Goal: Task Accomplishment & Management: Manage account settings

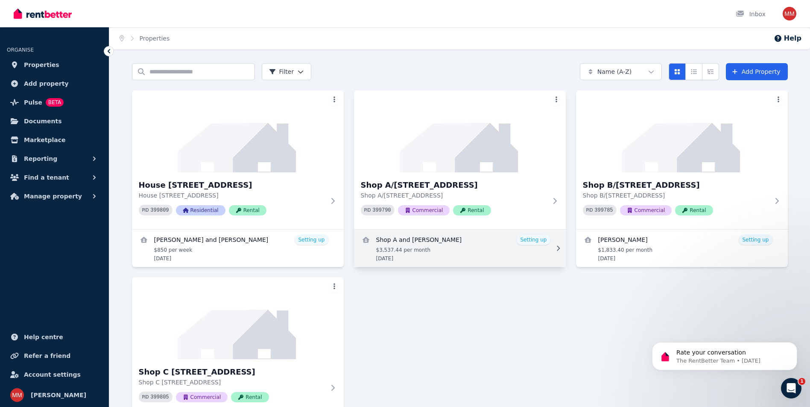
click at [533, 242] on link "View details for Shop A and Diane Harbourn" at bounding box center [460, 249] width 212 height 38
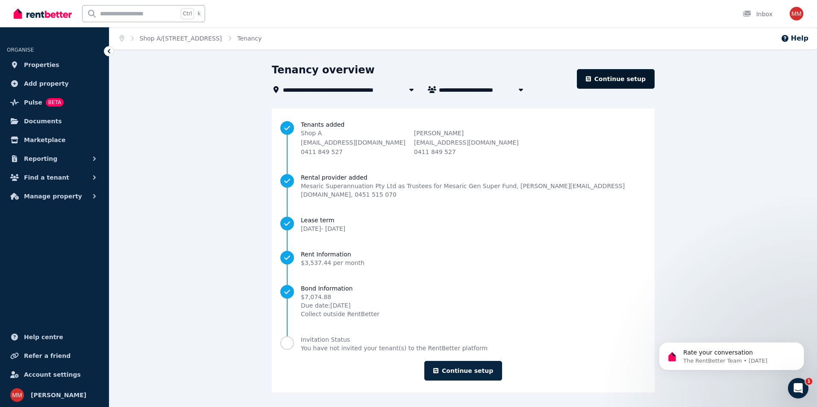
click at [610, 78] on link "Continue setup" at bounding box center [616, 79] width 78 height 20
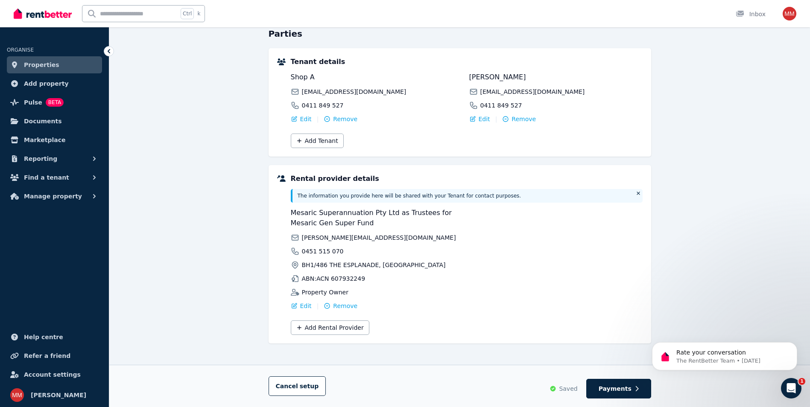
scroll to position [88, 0]
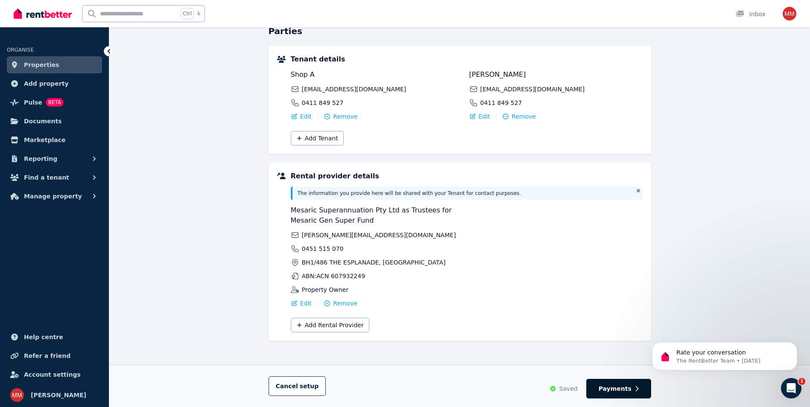
click at [613, 392] on span "Payments" at bounding box center [615, 389] width 33 height 9
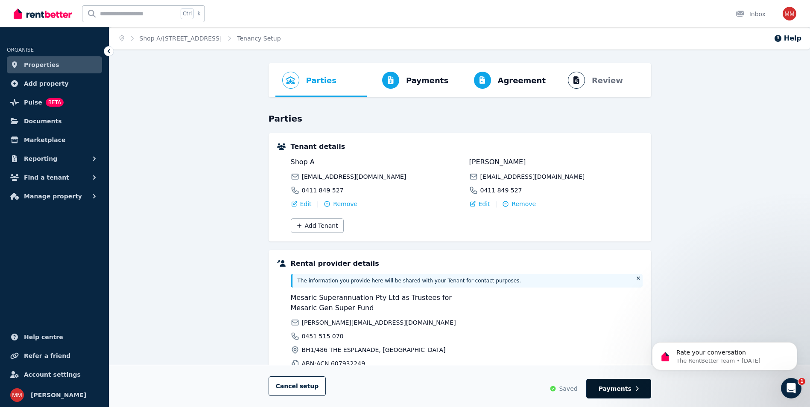
select select "*******"
select select "**********"
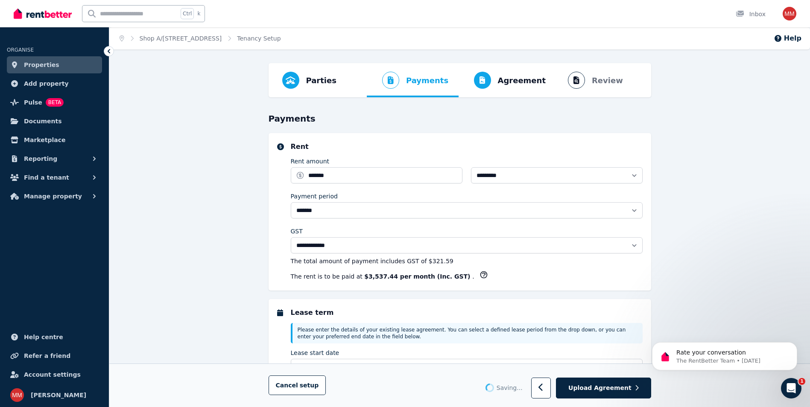
select select "**********"
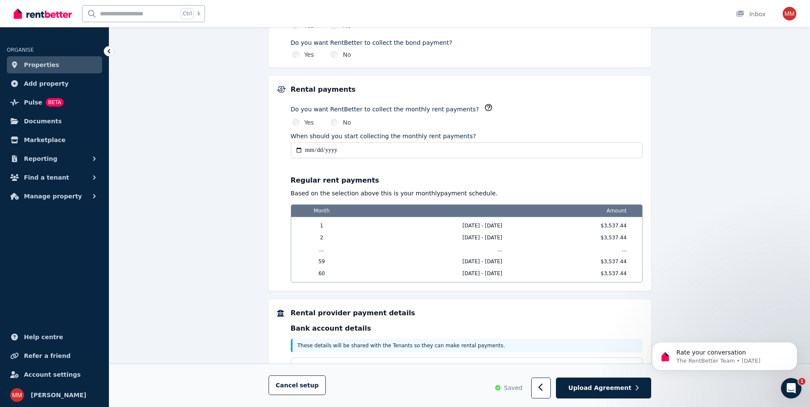
scroll to position [639, 0]
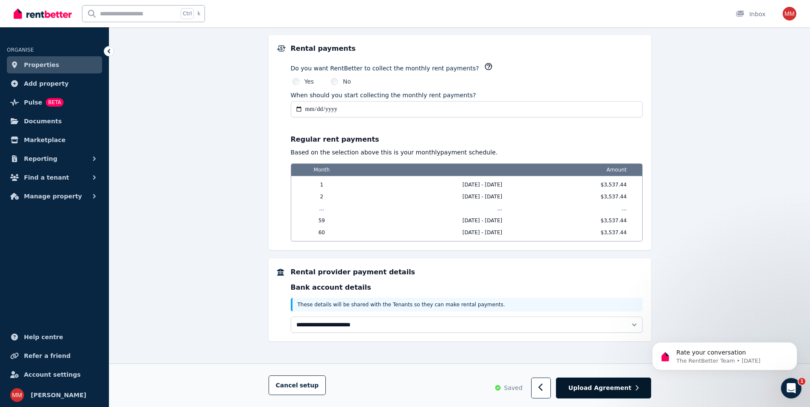
click at [607, 387] on span "Upload Agreement" at bounding box center [600, 388] width 63 height 9
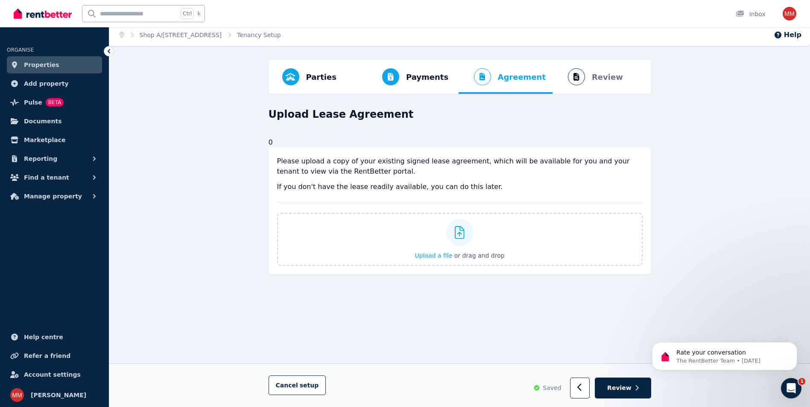
scroll to position [0, 0]
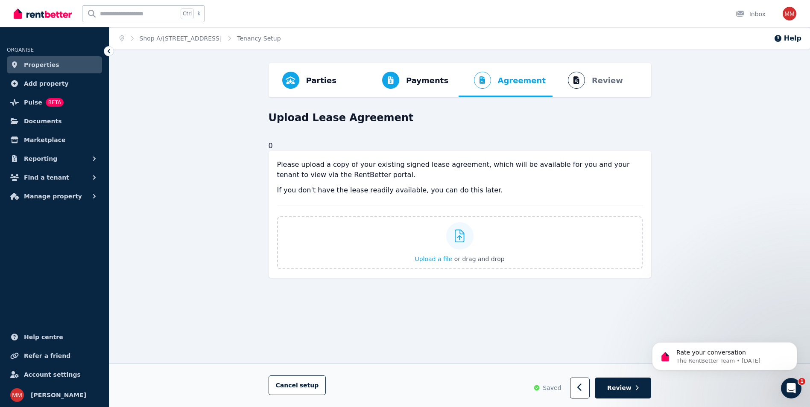
click at [607, 387] on button "Review" at bounding box center [623, 388] width 56 height 21
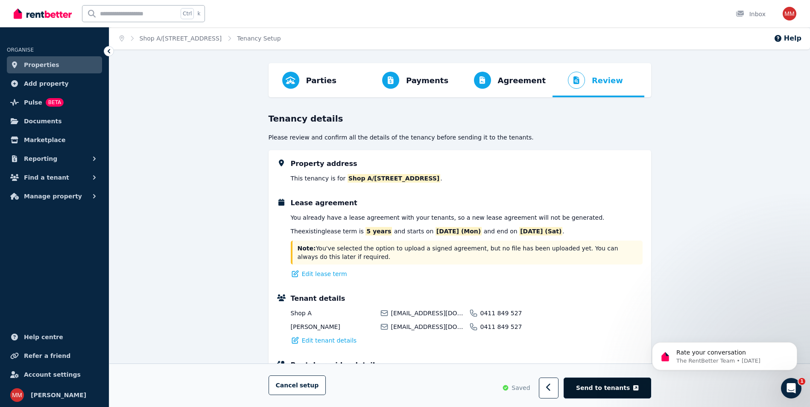
click at [611, 393] on span "Send to tenants" at bounding box center [603, 388] width 54 height 9
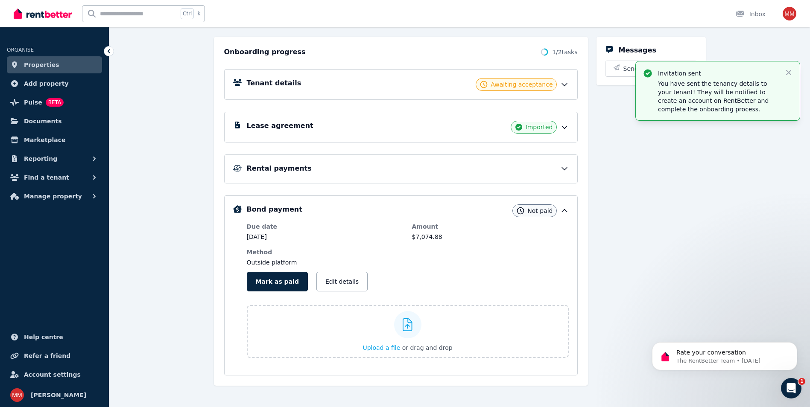
scroll to position [93, 0]
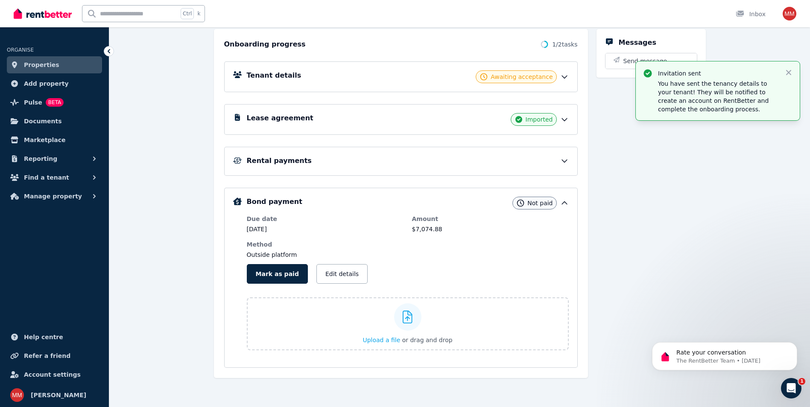
click at [46, 61] on span "Properties" at bounding box center [41, 65] width 35 height 10
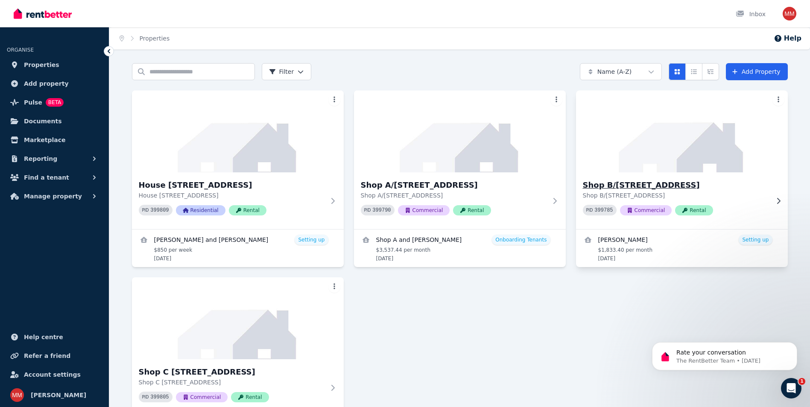
click at [686, 186] on h3 "Shop B/[STREET_ADDRESS]" at bounding box center [676, 185] width 186 height 12
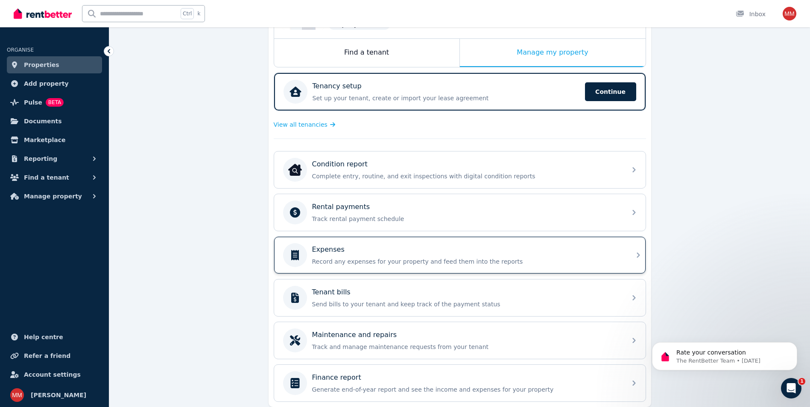
scroll to position [159, 0]
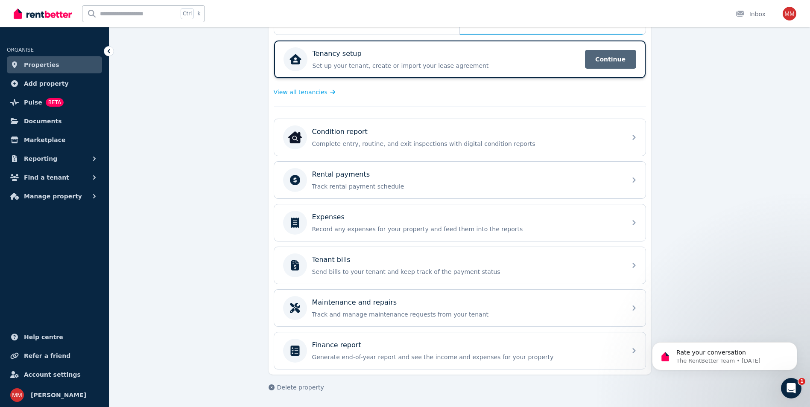
click at [616, 59] on span "Continue" at bounding box center [610, 59] width 51 height 19
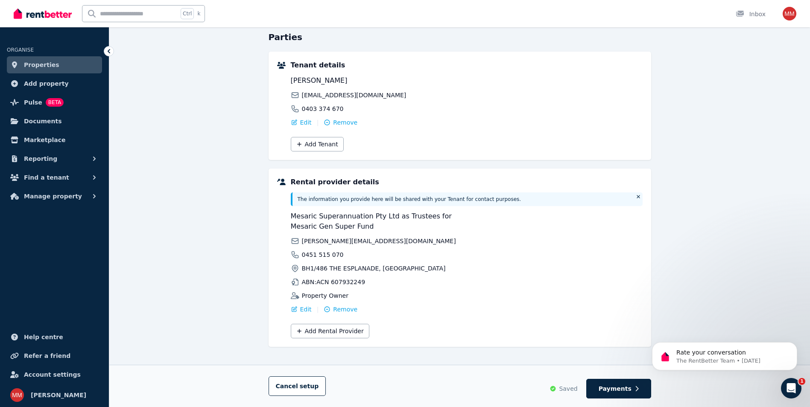
scroll to position [88, 0]
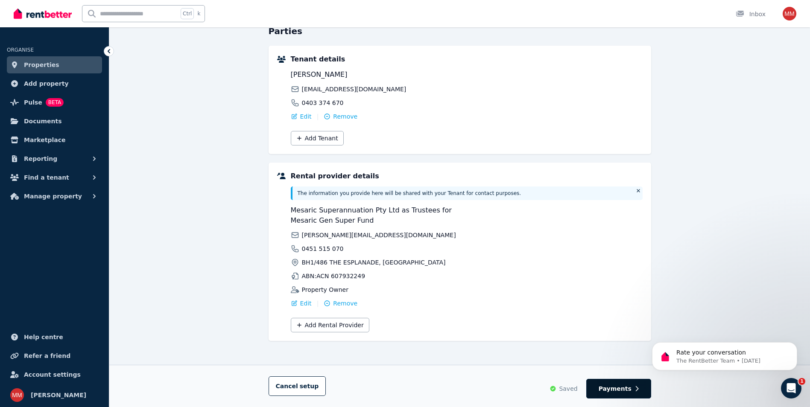
click at [630, 393] on span "Payments" at bounding box center [615, 389] width 33 height 9
select select "*******"
select select "**********"
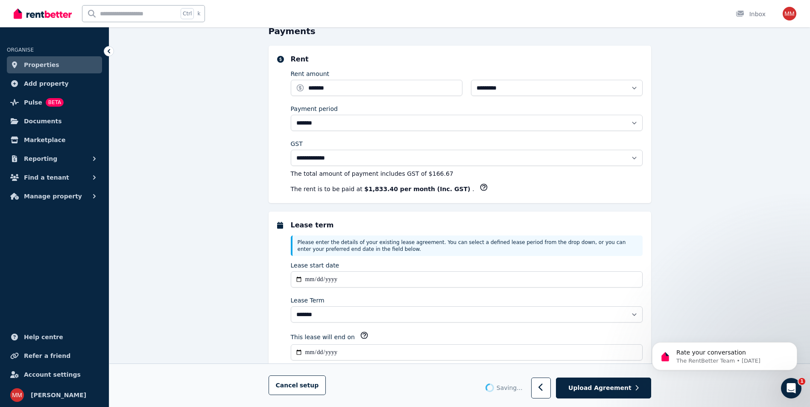
scroll to position [0, 0]
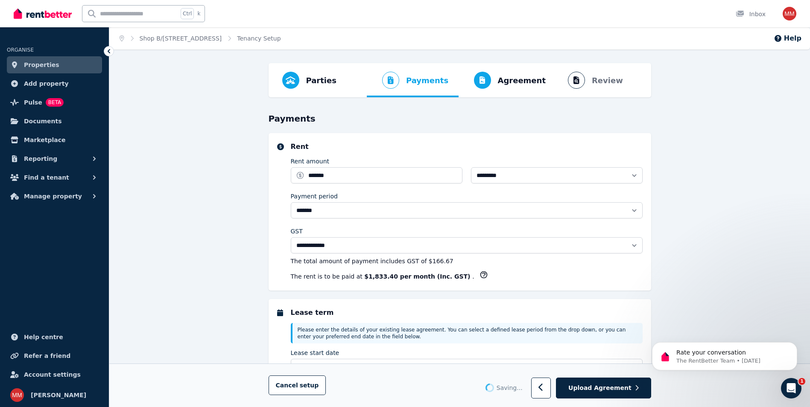
select select "**********"
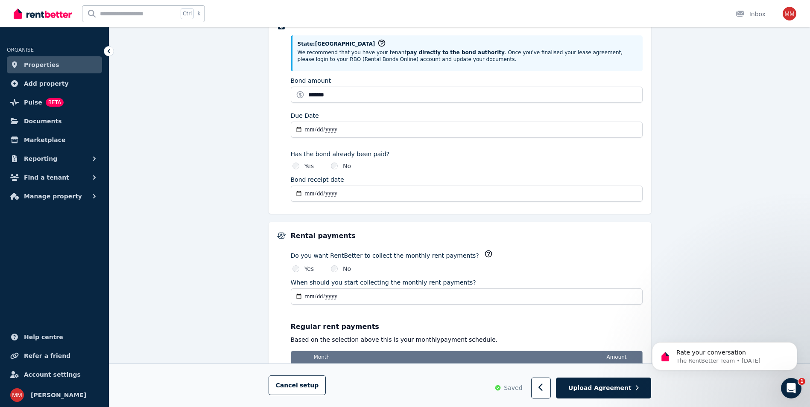
scroll to position [299, 0]
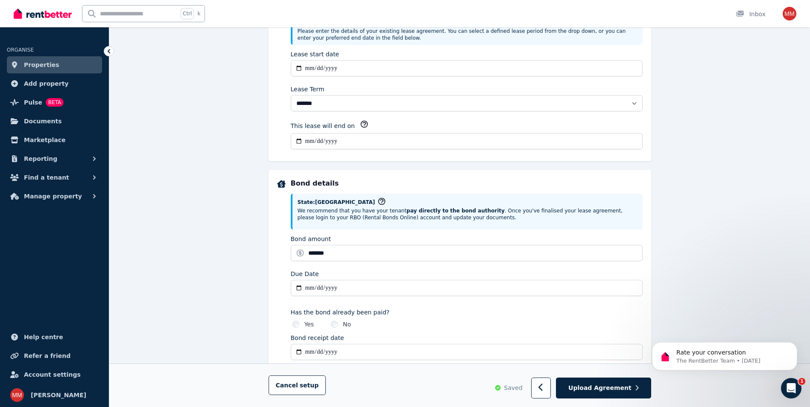
click at [299, 290] on input "**********" at bounding box center [467, 288] width 352 height 16
type input "**********"
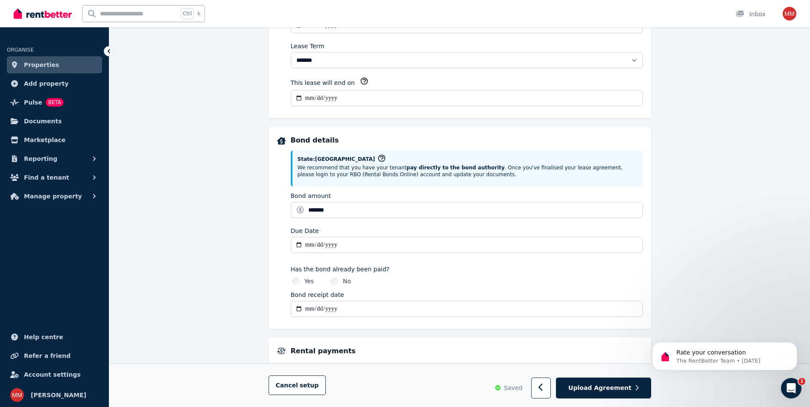
scroll to position [384, 0]
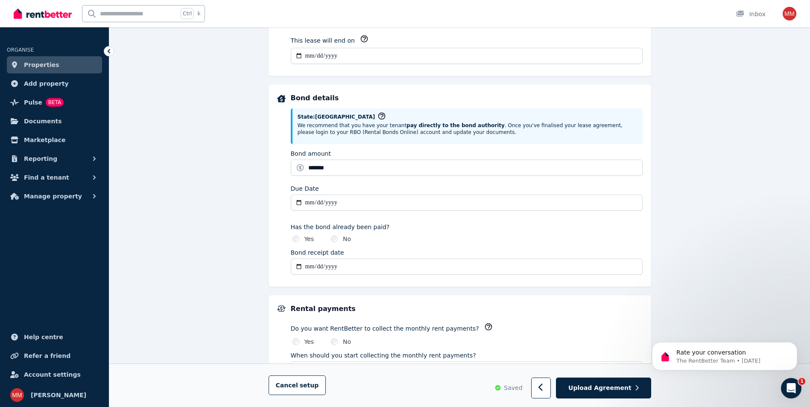
click at [298, 264] on input "**********" at bounding box center [467, 267] width 352 height 16
type input "**********"
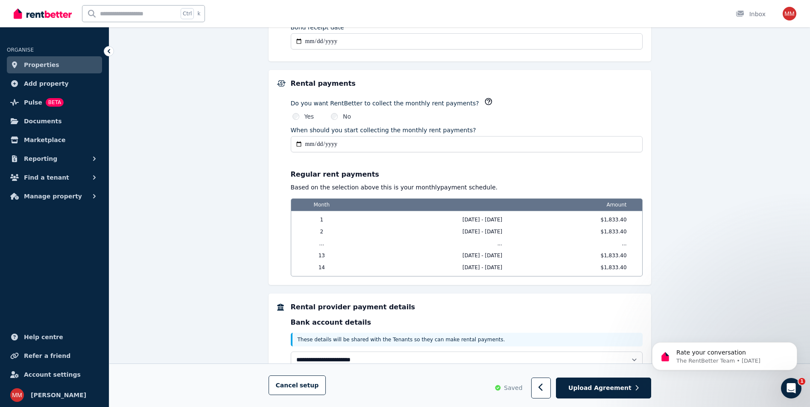
scroll to position [645, 0]
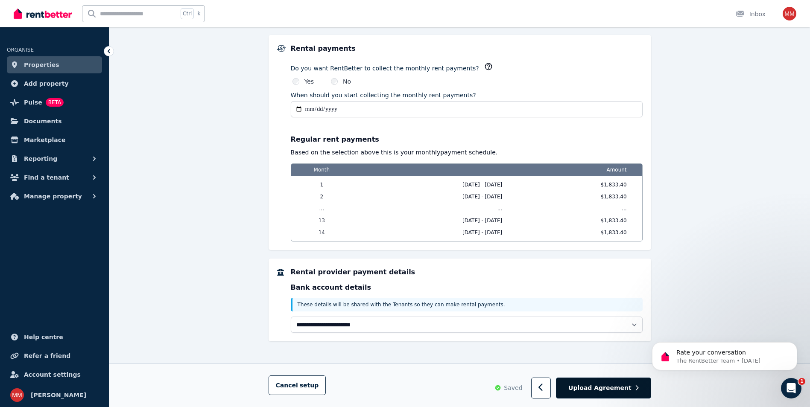
click at [607, 390] on span "Upload Agreement" at bounding box center [600, 388] width 63 height 9
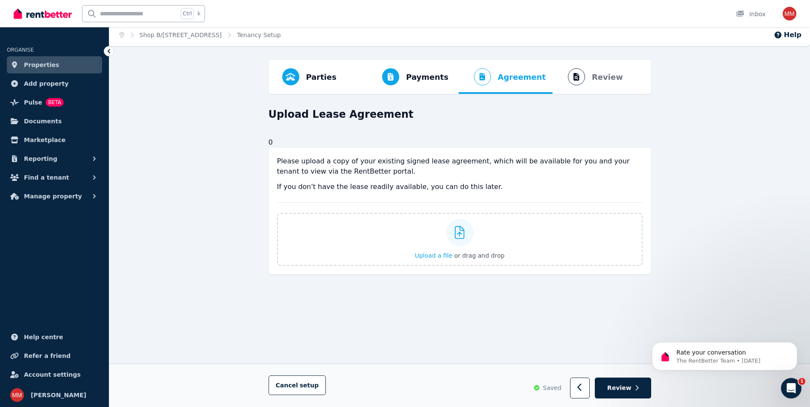
scroll to position [0, 0]
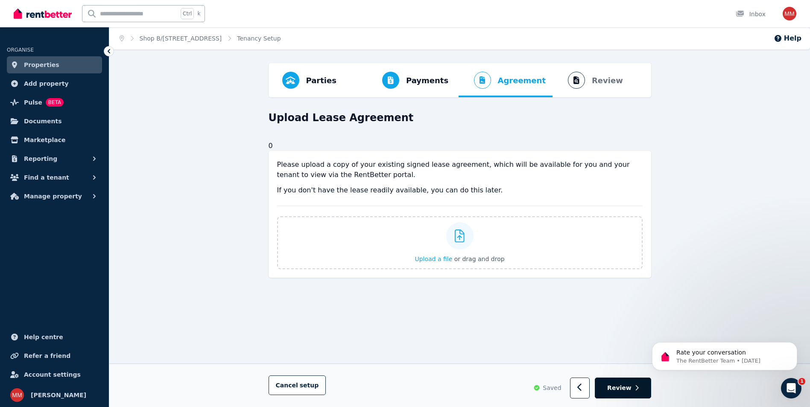
click at [616, 393] on span "Review" at bounding box center [619, 388] width 24 height 9
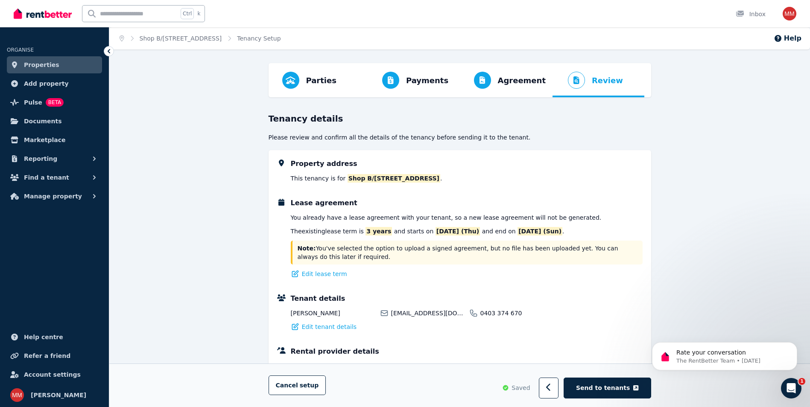
click at [616, 393] on span "Send to tenants" at bounding box center [603, 388] width 54 height 9
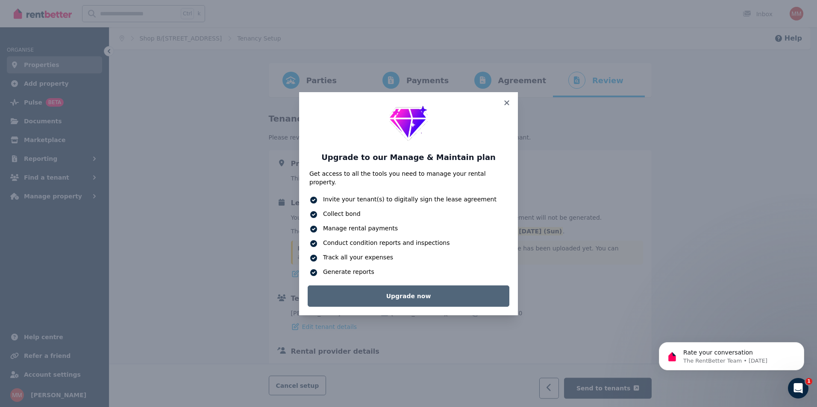
click at [462, 288] on link "Upgrade now" at bounding box center [409, 296] width 202 height 21
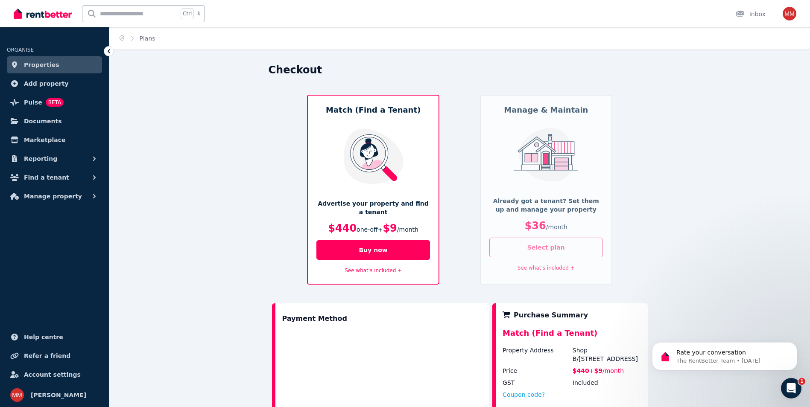
click at [581, 250] on button "Select plan" at bounding box center [547, 248] width 114 height 20
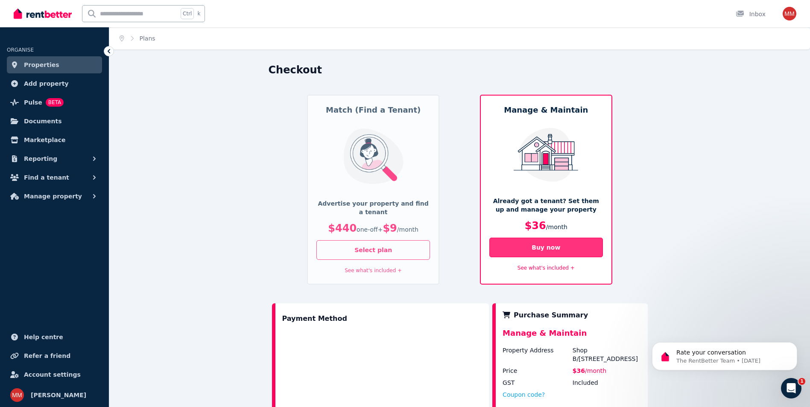
click at [573, 251] on button "Buy now" at bounding box center [547, 248] width 114 height 20
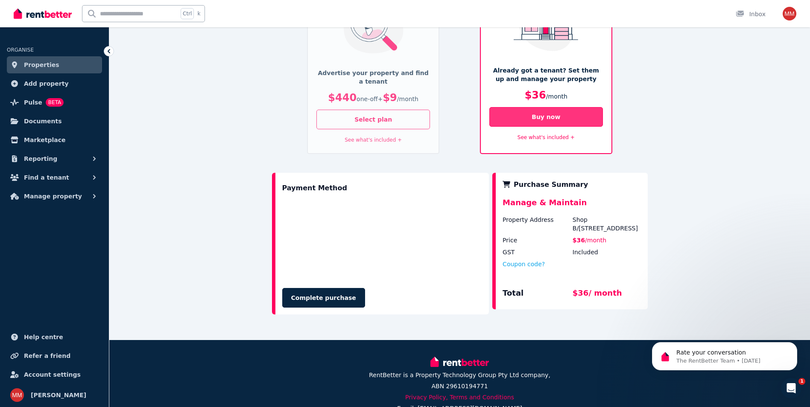
scroll to position [151, 0]
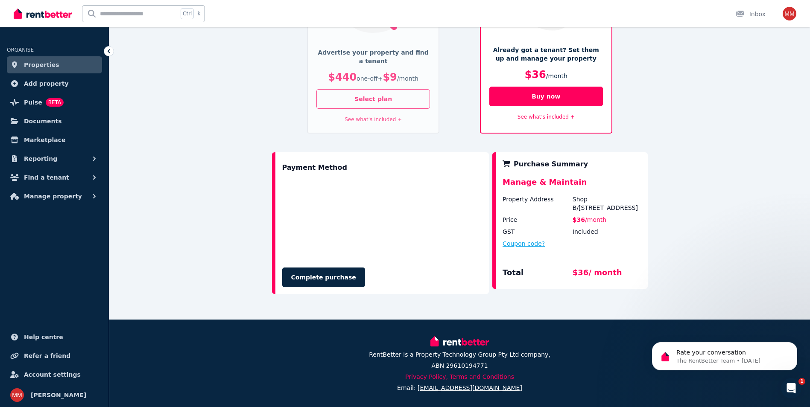
click at [533, 246] on button "Coupon code?" at bounding box center [524, 244] width 42 height 9
click at [515, 252] on input "text" at bounding box center [534, 251] width 62 height 11
type input "*******"
click at [600, 252] on button "Apply" at bounding box center [589, 250] width 34 height 15
click at [324, 274] on button "Complete purchase" at bounding box center [323, 278] width 83 height 20
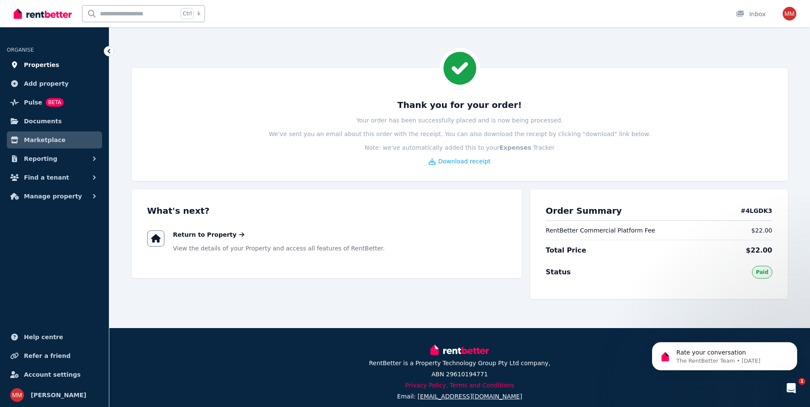
click at [54, 64] on link "Properties" at bounding box center [54, 64] width 95 height 17
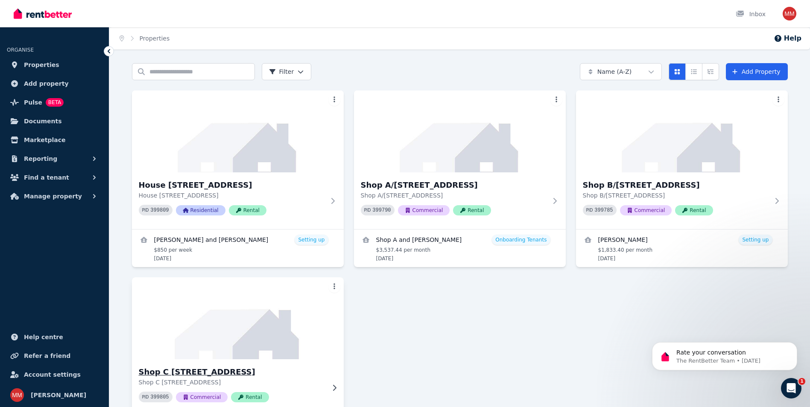
click at [192, 375] on h3 "Shop C [STREET_ADDRESS]" at bounding box center [232, 372] width 186 height 12
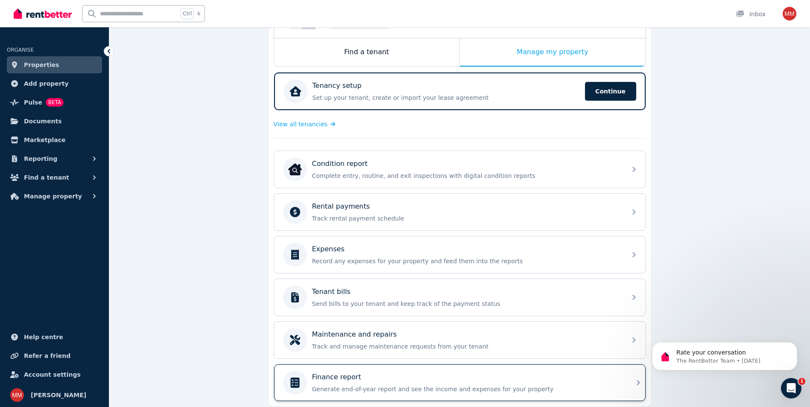
scroll to position [159, 0]
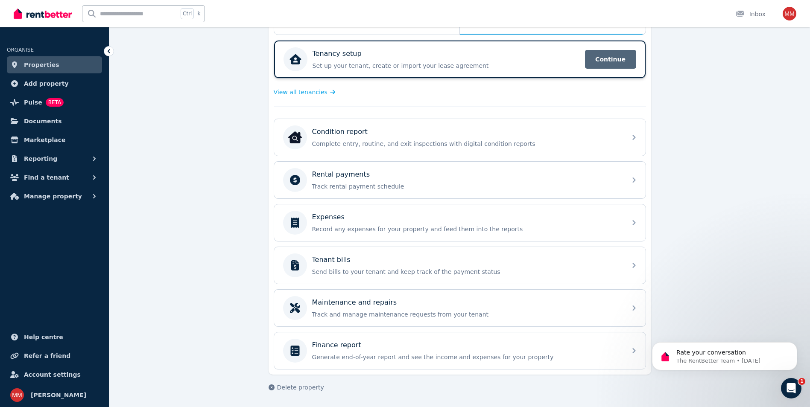
click at [595, 60] on span "Continue" at bounding box center [610, 59] width 51 height 19
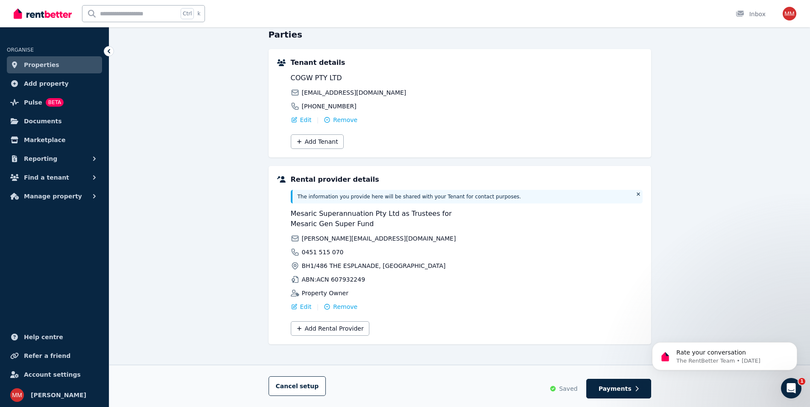
scroll to position [88, 0]
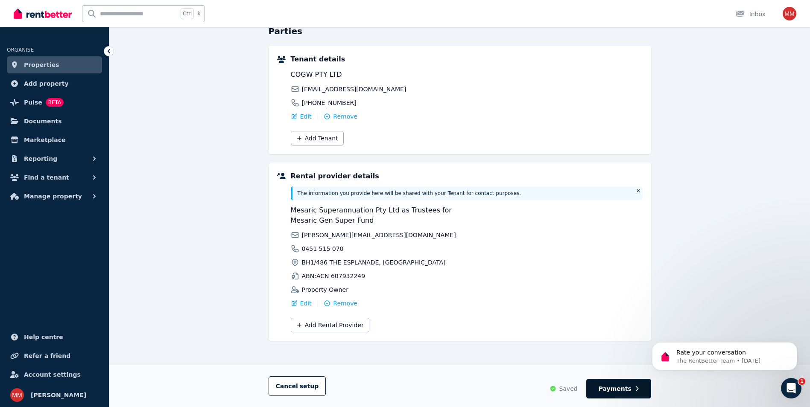
click at [619, 394] on button "Payments" at bounding box center [618, 389] width 65 height 20
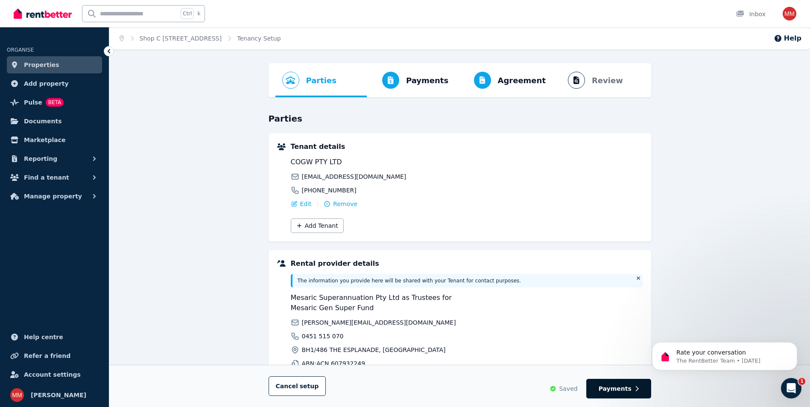
select select "*******"
select select "**********"
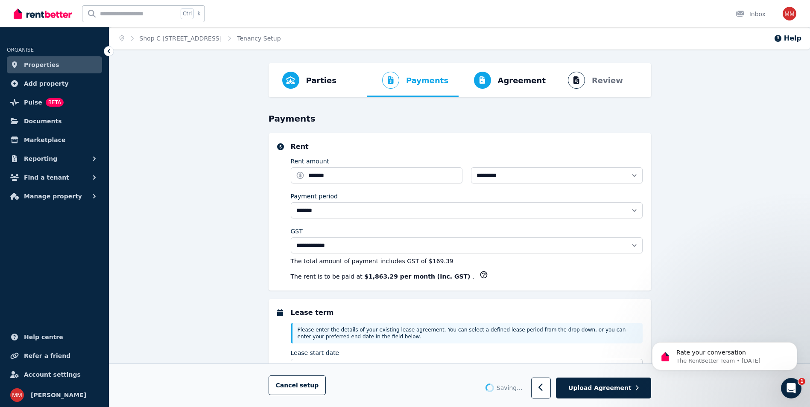
select select "**********"
click at [330, 174] on input "*******" at bounding box center [377, 175] width 172 height 16
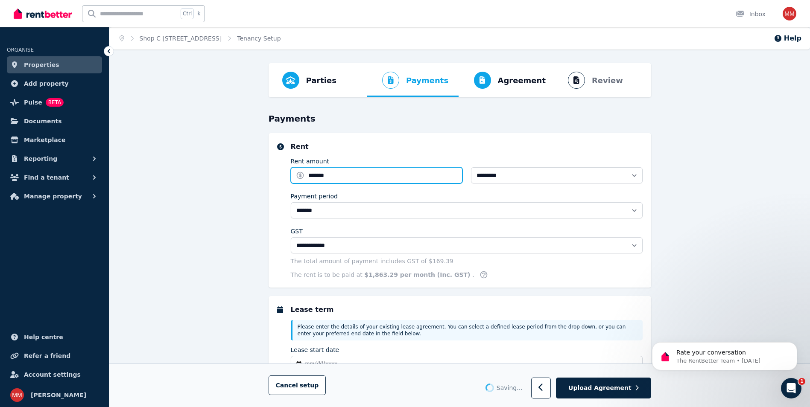
type input "*******"
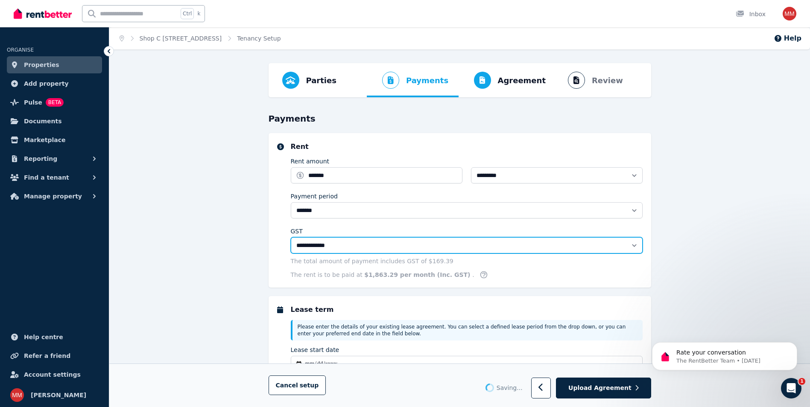
click at [498, 252] on select "**********" at bounding box center [467, 245] width 352 height 16
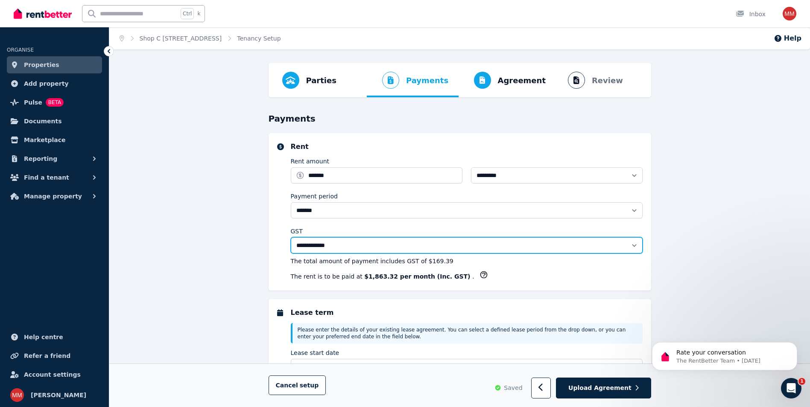
click at [291, 237] on select "**********" at bounding box center [467, 245] width 352 height 16
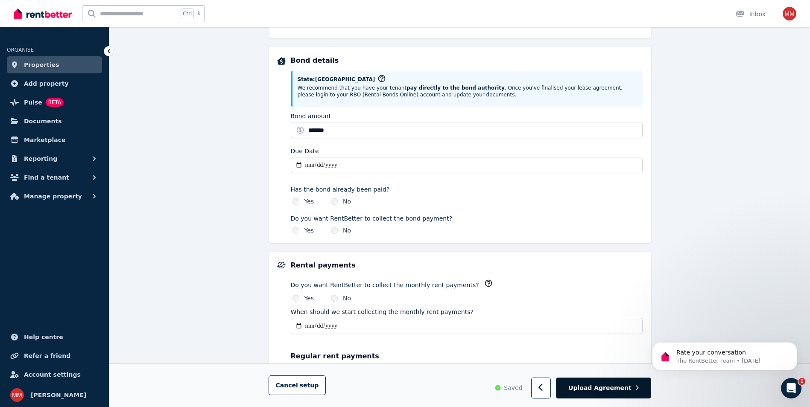
scroll to position [427, 0]
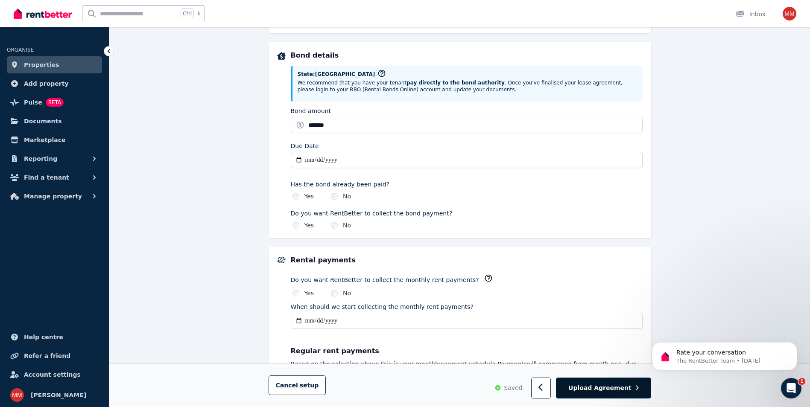
click at [598, 396] on button "Upload Agreement" at bounding box center [603, 388] width 95 height 21
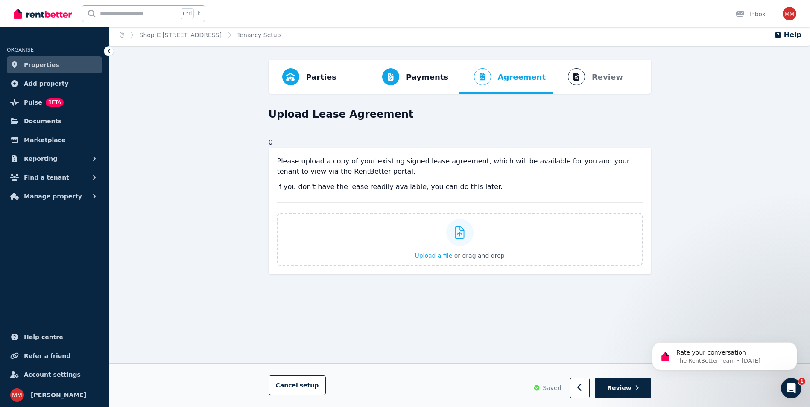
scroll to position [0, 0]
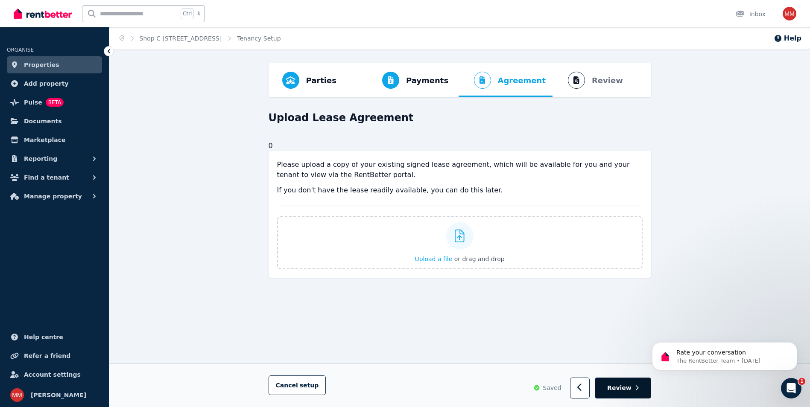
click at [622, 392] on span "Review" at bounding box center [619, 388] width 24 height 9
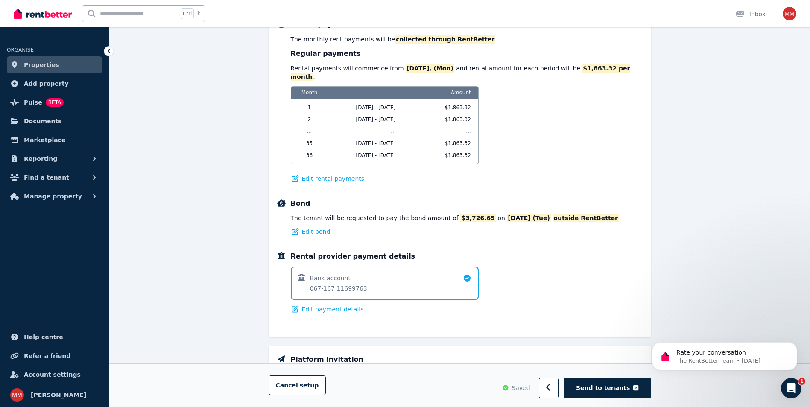
scroll to position [537, 0]
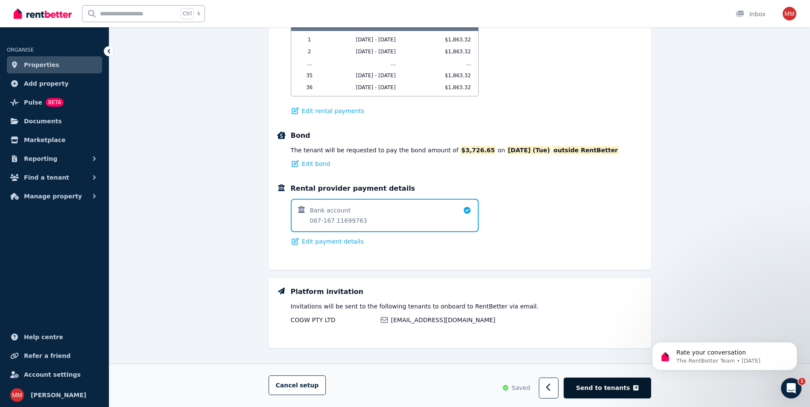
click at [591, 386] on span "Send to tenants" at bounding box center [603, 388] width 54 height 9
click at [604, 395] on button "Send to tenants" at bounding box center [607, 388] width 87 height 21
click at [716, 326] on div "Rate your conversation The RentBetter Team • 2d ago" at bounding box center [724, 317] width 157 height 107
click at [794, 346] on icon "Dismiss notification" at bounding box center [795, 345] width 5 height 5
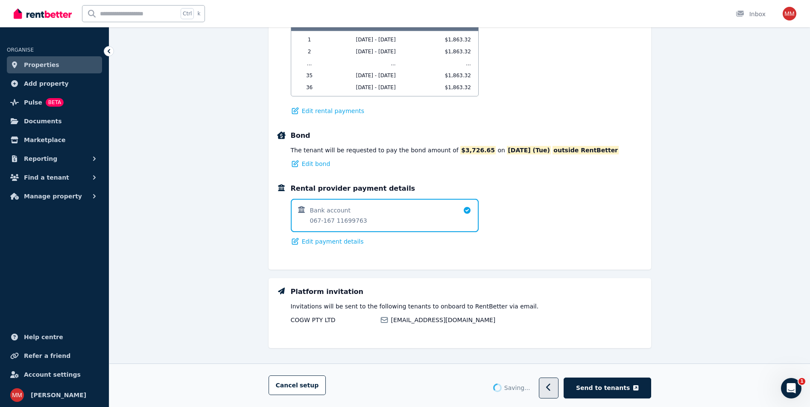
click at [551, 388] on icon "button" at bounding box center [548, 388] width 4 height 8
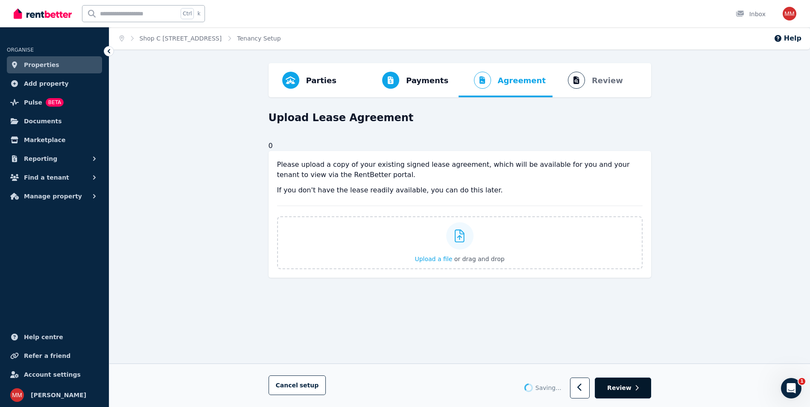
click at [633, 392] on button "Review" at bounding box center [623, 388] width 56 height 21
click at [585, 393] on button "button" at bounding box center [580, 388] width 20 height 21
select select "*******"
select select "**********"
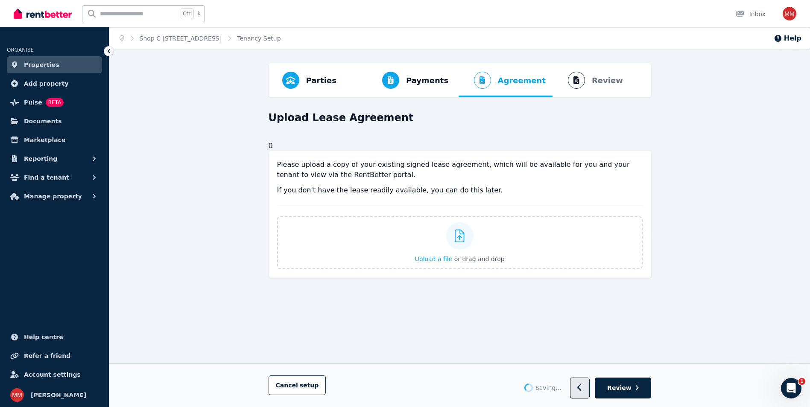
select select "**********"
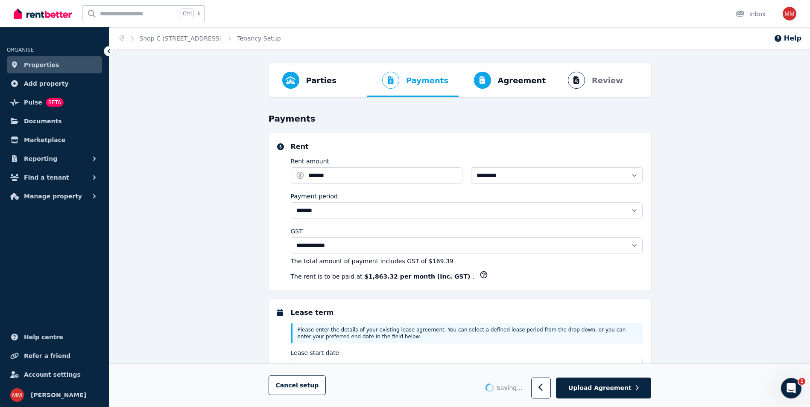
select select "**********"
click at [616, 391] on span "Upload Agreement" at bounding box center [600, 388] width 63 height 9
click at [53, 67] on link "Properties" at bounding box center [54, 64] width 95 height 17
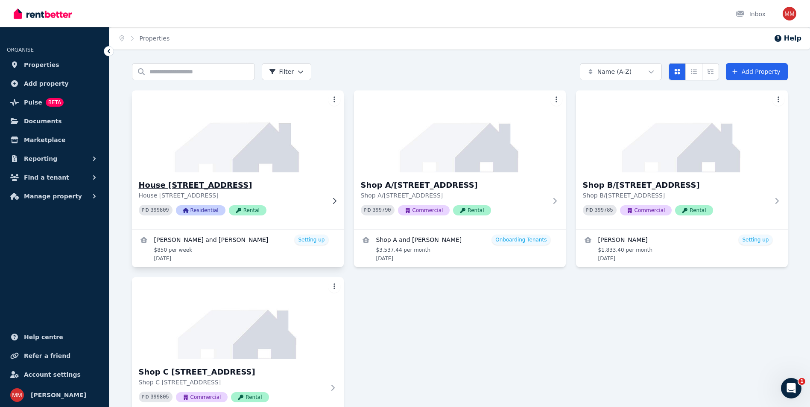
click at [214, 165] on img at bounding box center [237, 131] width 223 height 86
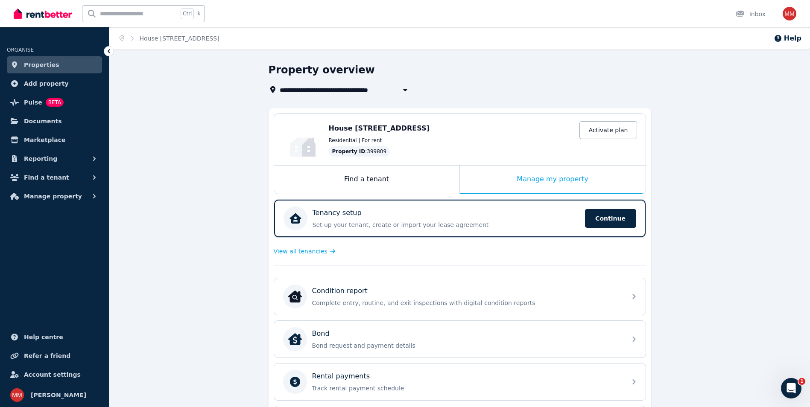
click at [498, 185] on div "Manage my property" at bounding box center [553, 180] width 186 height 28
click at [546, 180] on div "Manage my property" at bounding box center [553, 180] width 186 height 28
click at [535, 183] on div "Manage my property" at bounding box center [553, 180] width 186 height 28
click at [557, 176] on div "Manage my property" at bounding box center [553, 180] width 186 height 28
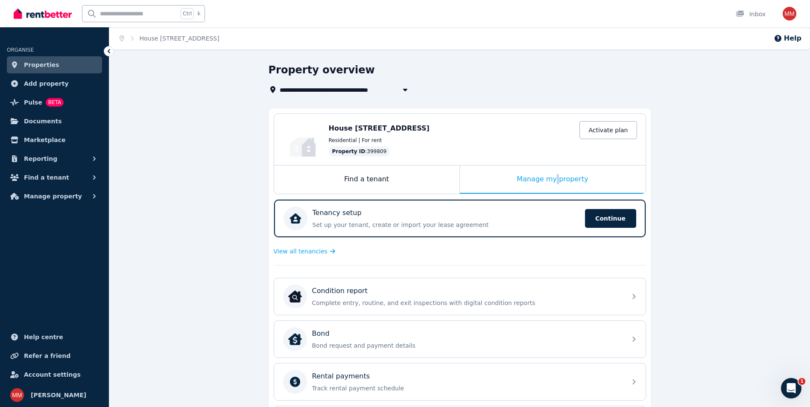
click at [26, 65] on span "Properties" at bounding box center [41, 65] width 35 height 10
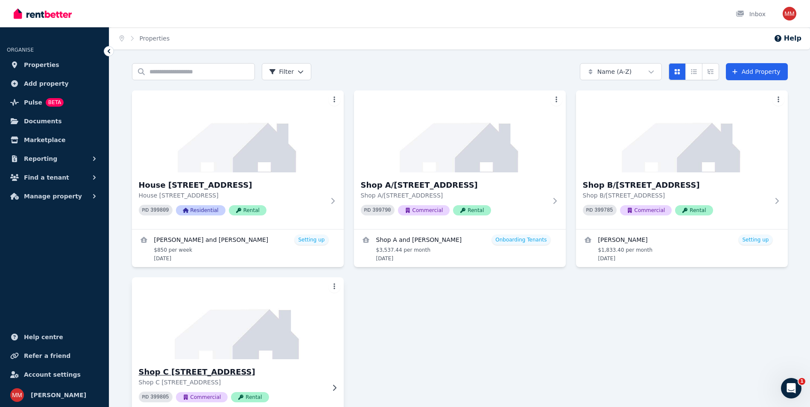
click at [241, 370] on h3 "Shop C [STREET_ADDRESS]" at bounding box center [232, 372] width 186 height 12
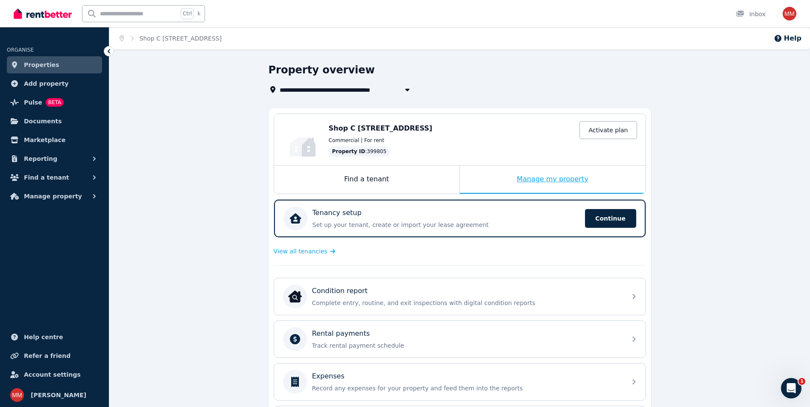
click at [518, 180] on div "Manage my property" at bounding box center [553, 180] width 186 height 28
click at [538, 182] on div "Manage my property" at bounding box center [553, 180] width 186 height 28
click at [595, 223] on span "Continue" at bounding box center [610, 218] width 51 height 19
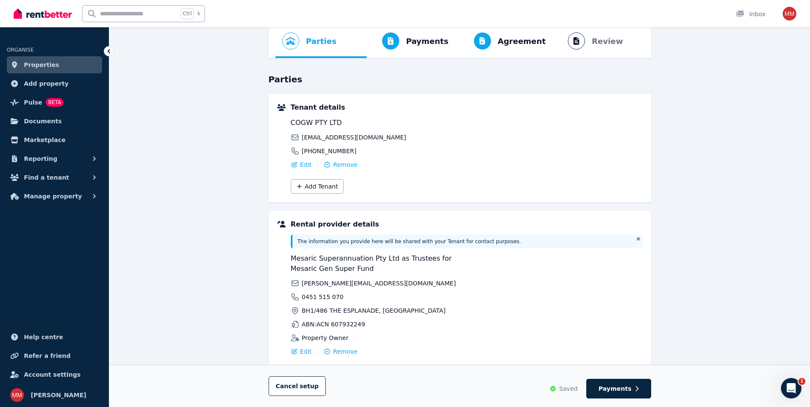
scroll to position [88, 0]
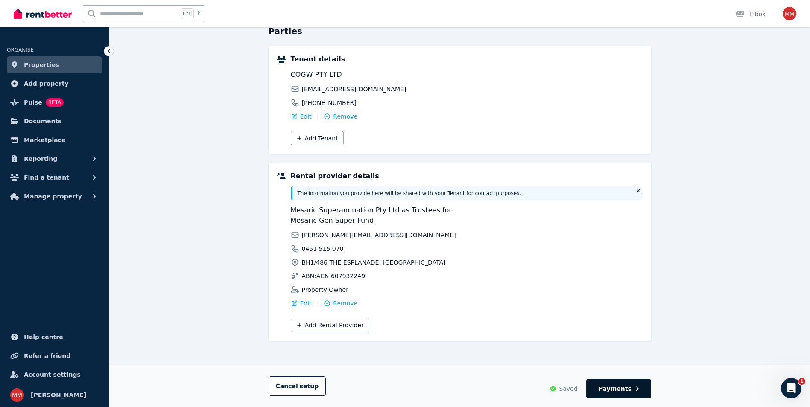
click at [621, 389] on span "Payments" at bounding box center [615, 389] width 33 height 9
select select "*******"
select select "**********"
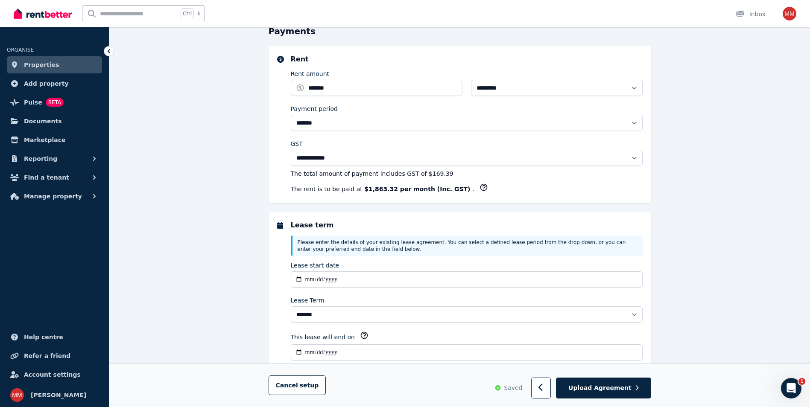
scroll to position [0, 0]
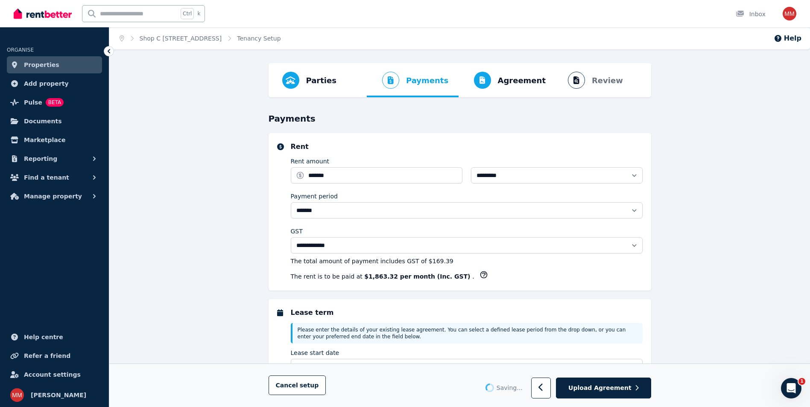
select select "**********"
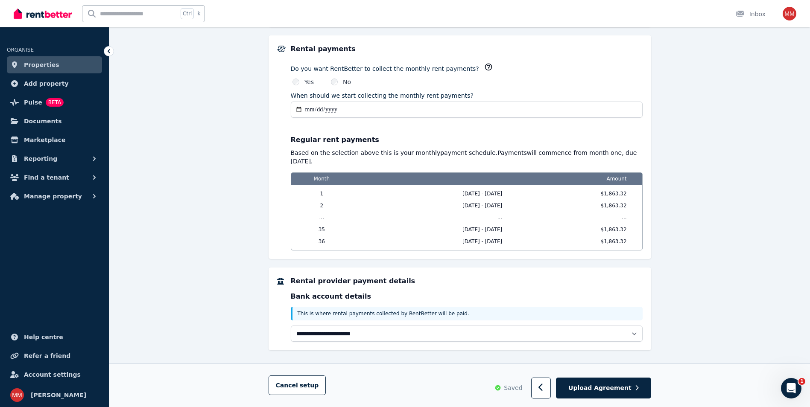
scroll to position [639, 0]
click at [617, 388] on span "Upload Agreement" at bounding box center [600, 388] width 63 height 9
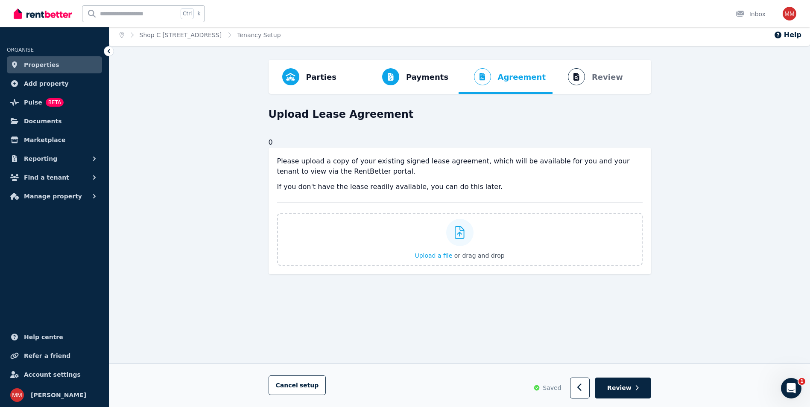
scroll to position [0, 0]
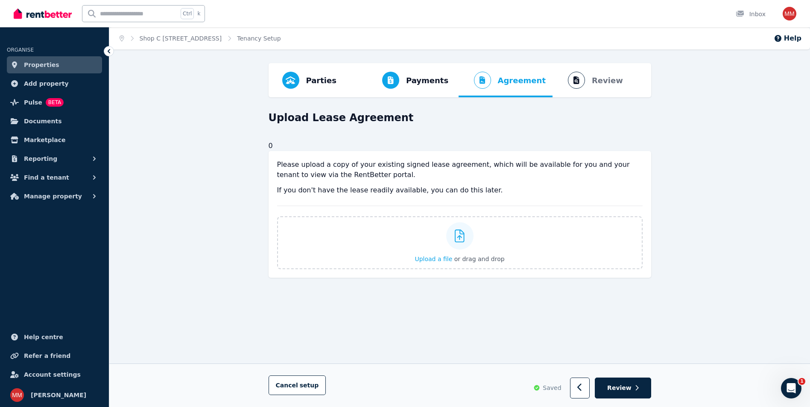
click at [617, 388] on span "Review" at bounding box center [619, 388] width 24 height 9
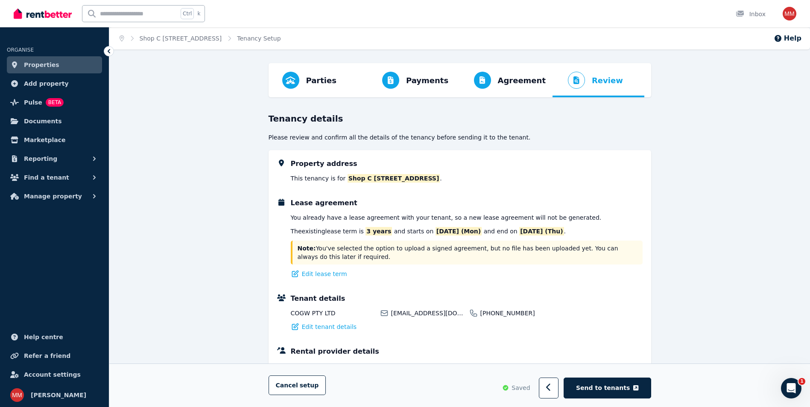
click at [617, 388] on span "Send to tenants" at bounding box center [603, 388] width 54 height 9
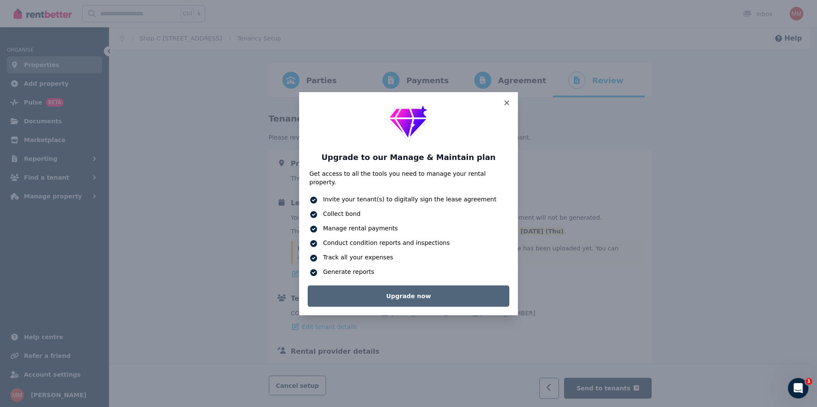
click at [453, 293] on link "Upgrade now" at bounding box center [409, 296] width 202 height 21
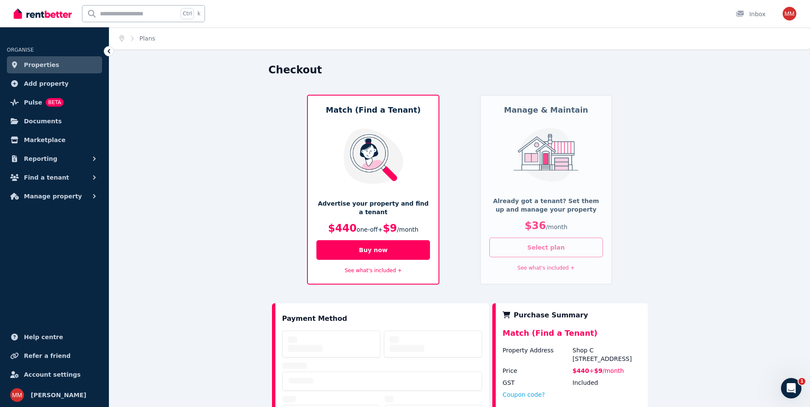
click at [531, 250] on button "Select plan" at bounding box center [547, 248] width 114 height 20
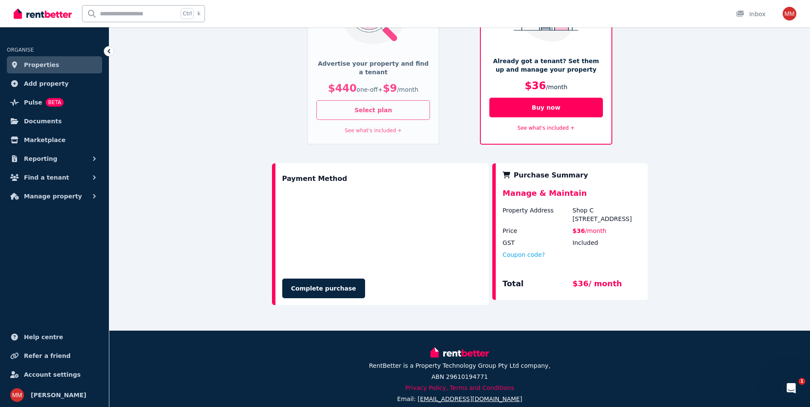
scroll to position [151, 0]
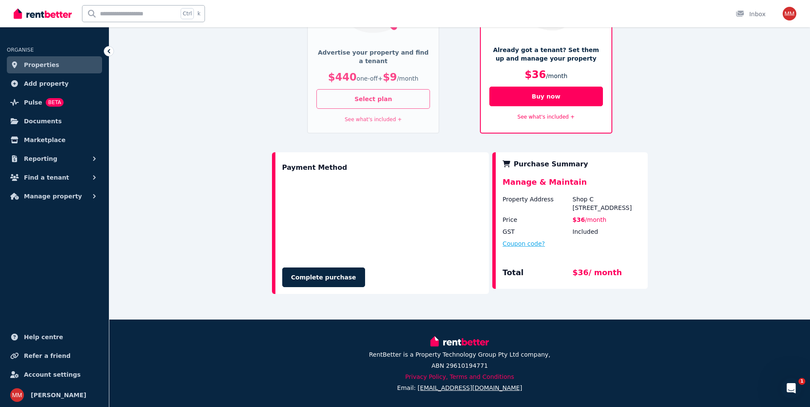
click at [527, 243] on button "Coupon code?" at bounding box center [524, 244] width 42 height 9
click at [507, 250] on input "text" at bounding box center [534, 251] width 62 height 11
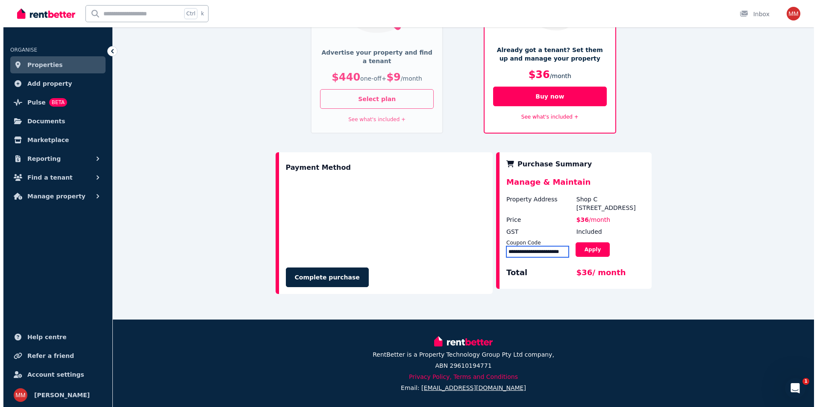
scroll to position [0, 0]
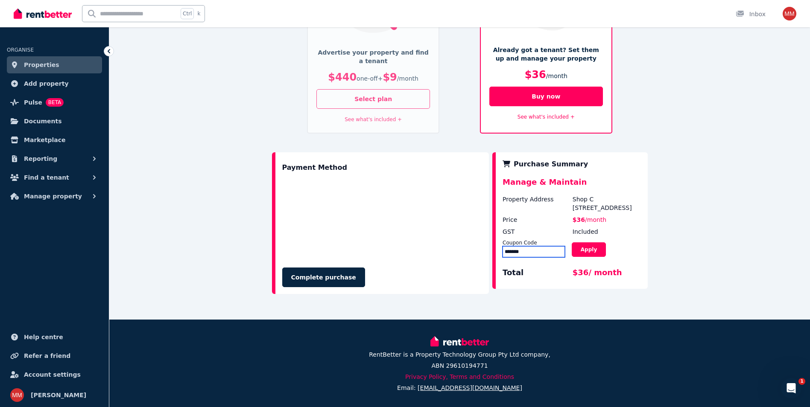
type input "*******"
click at [340, 281] on button "Complete purchase" at bounding box center [323, 278] width 83 height 20
click at [723, 255] on div "Checkout Match (Find a Tenant) Advertise your property and find a tenant $440 o…" at bounding box center [459, 116] width 701 height 408
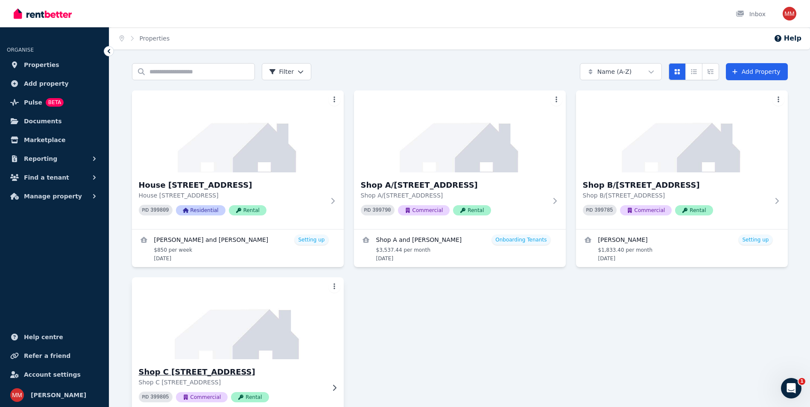
click at [189, 371] on h3 "Shop C [STREET_ADDRESS]" at bounding box center [232, 372] width 186 height 12
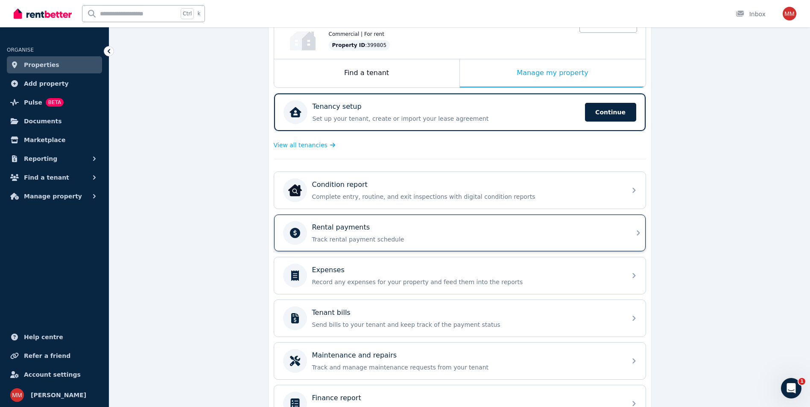
scroll to position [159, 0]
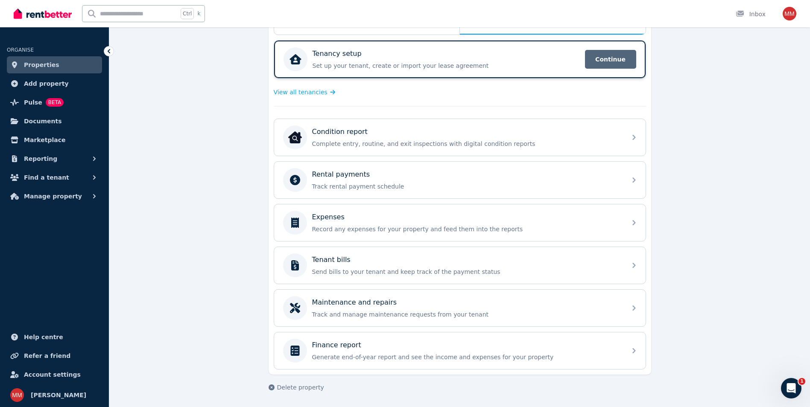
click at [613, 56] on span "Continue" at bounding box center [610, 59] width 51 height 19
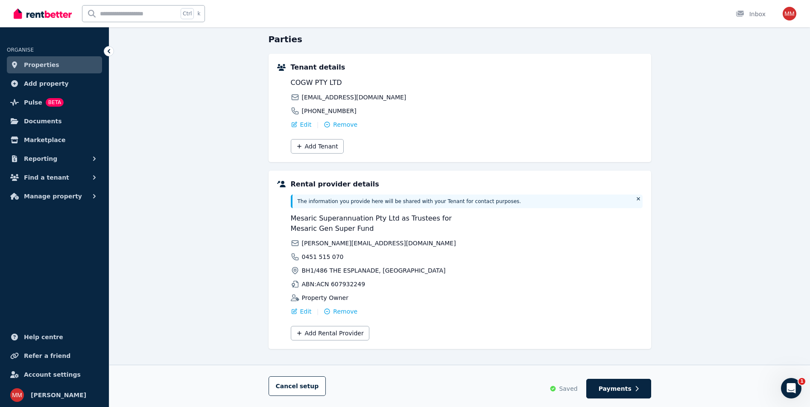
scroll to position [88, 0]
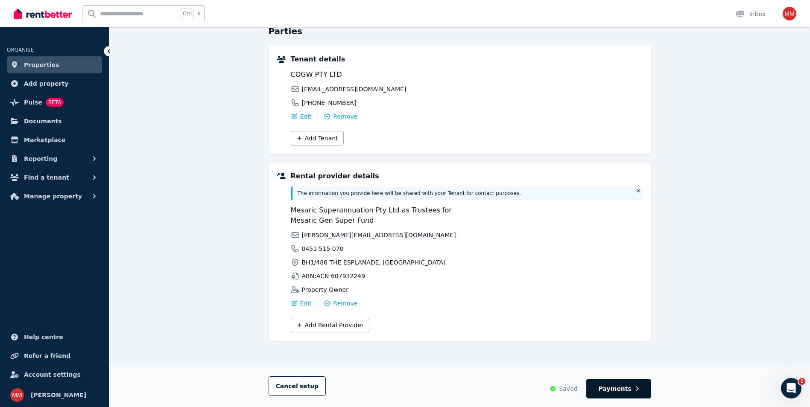
click at [630, 389] on span "Payments" at bounding box center [615, 389] width 33 height 9
select select "*******"
select select "**********"
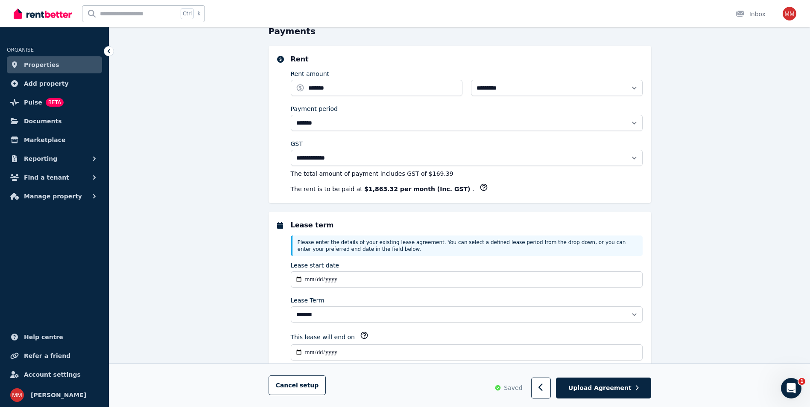
scroll to position [0, 0]
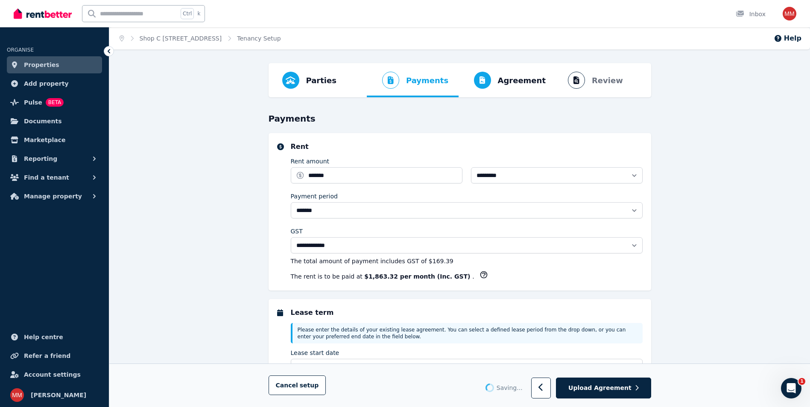
select select "**********"
click at [630, 389] on span "Upload Agreement" at bounding box center [600, 388] width 63 height 9
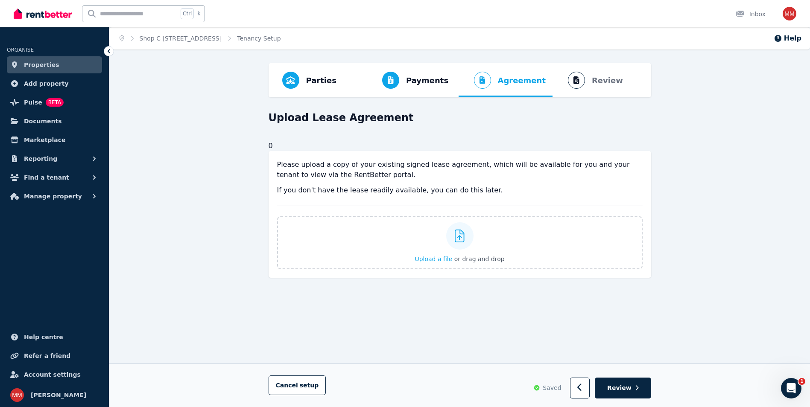
click at [630, 389] on span "Review" at bounding box center [619, 388] width 24 height 9
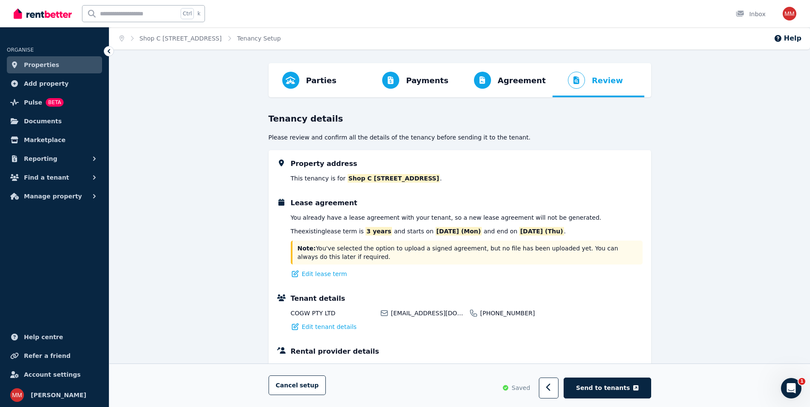
click at [630, 389] on span "Send to tenants" at bounding box center [603, 388] width 54 height 9
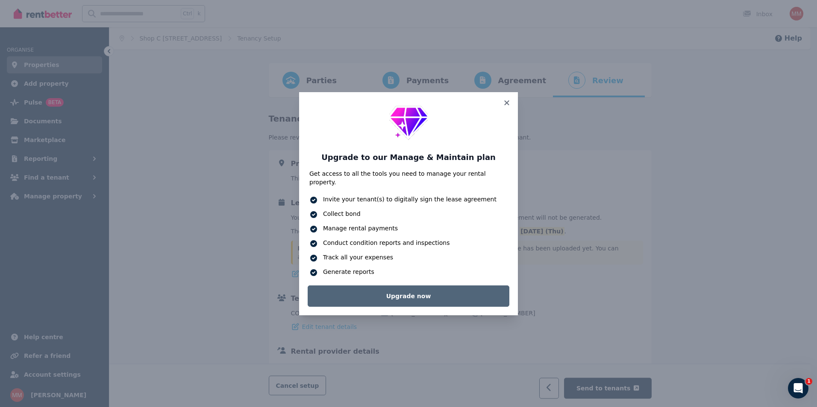
click at [420, 293] on link "Upgrade now" at bounding box center [409, 296] width 202 height 21
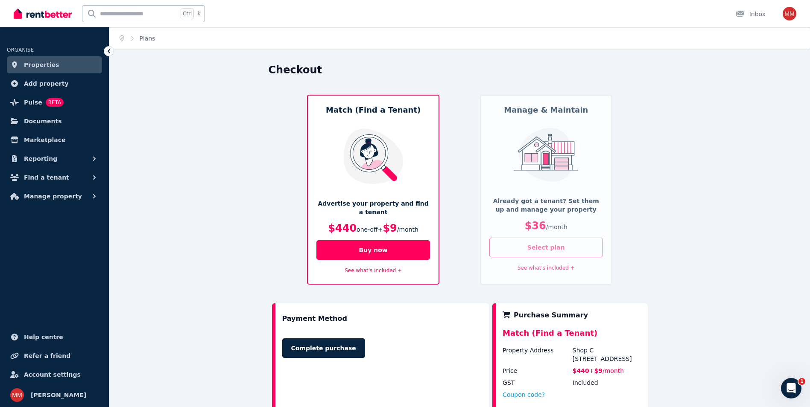
click at [537, 247] on button "Select plan" at bounding box center [547, 248] width 114 height 20
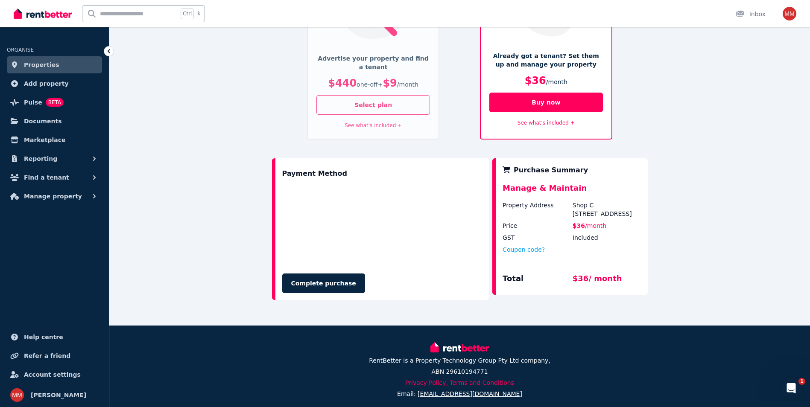
scroll to position [151, 0]
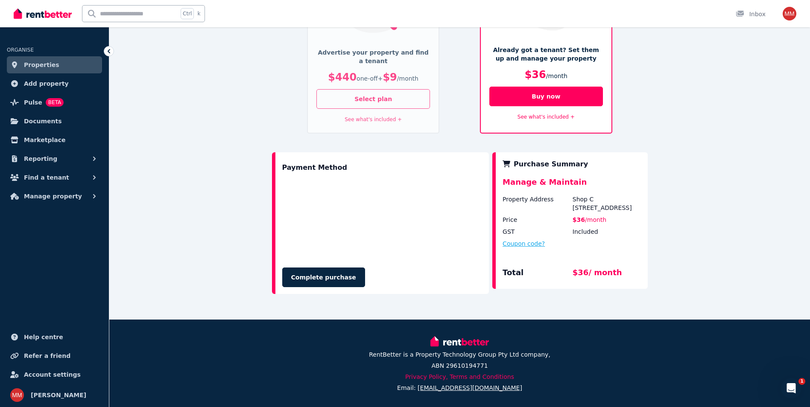
click at [515, 246] on button "Coupon code?" at bounding box center [524, 244] width 42 height 9
click at [511, 255] on input "text" at bounding box center [534, 251] width 62 height 11
type input "*******"
click at [581, 250] on button "Apply" at bounding box center [589, 250] width 34 height 15
click at [592, 249] on button "Apply" at bounding box center [589, 250] width 34 height 15
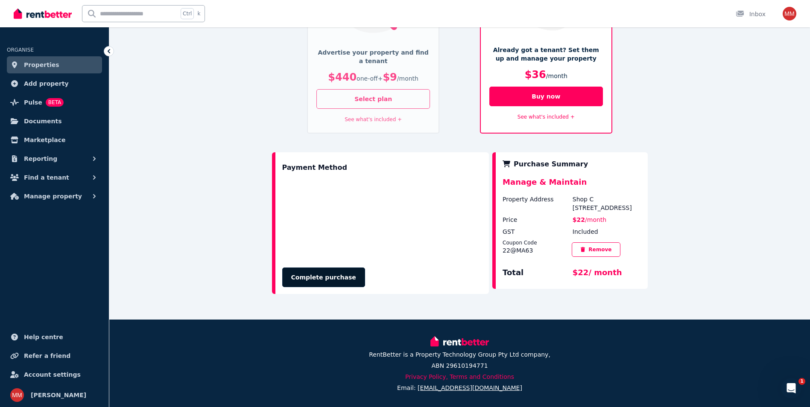
click at [338, 276] on button "Complete purchase" at bounding box center [323, 278] width 83 height 20
click at [309, 277] on div "Processing..." at bounding box center [382, 278] width 200 height 20
click at [386, 280] on div "Processing..." at bounding box center [382, 278] width 200 height 20
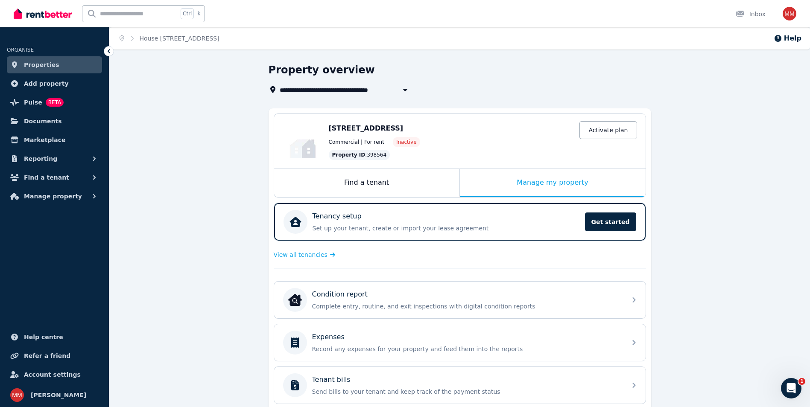
click at [49, 63] on span "Properties" at bounding box center [41, 65] width 35 height 10
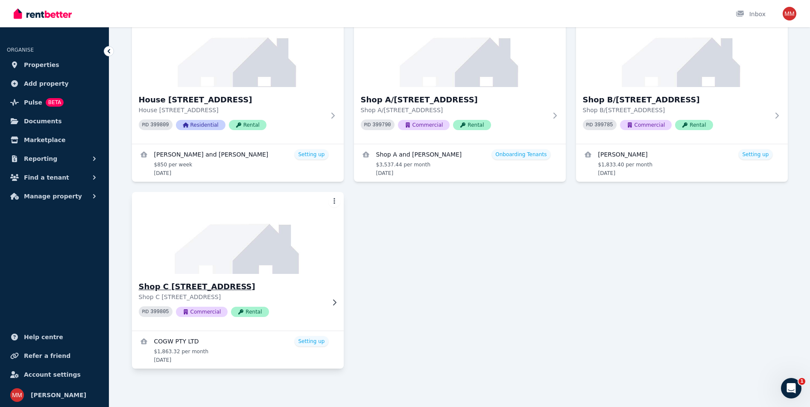
scroll to position [86, 0]
click at [286, 289] on h3 "Shop C [STREET_ADDRESS]" at bounding box center [232, 286] width 186 height 12
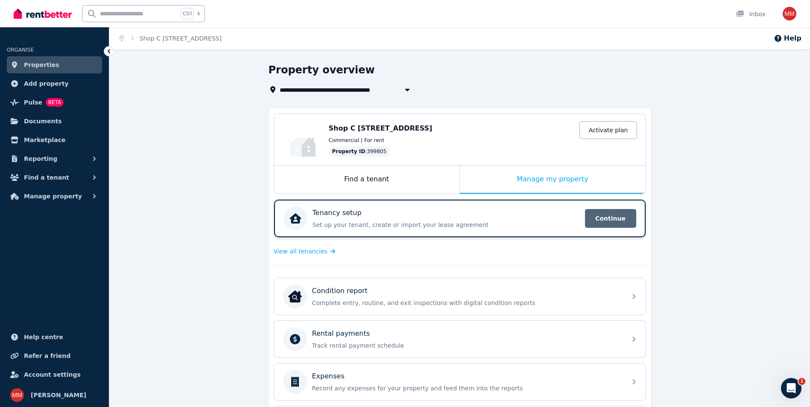
click at [613, 221] on span "Continue" at bounding box center [610, 218] width 51 height 19
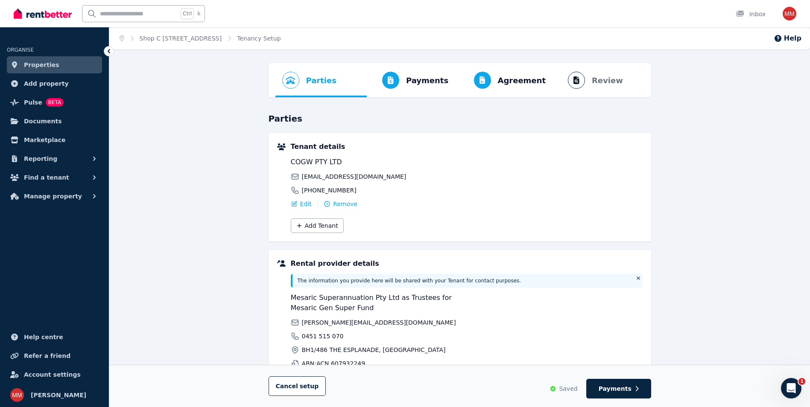
click at [110, 50] on icon at bounding box center [109, 51] width 3 height 4
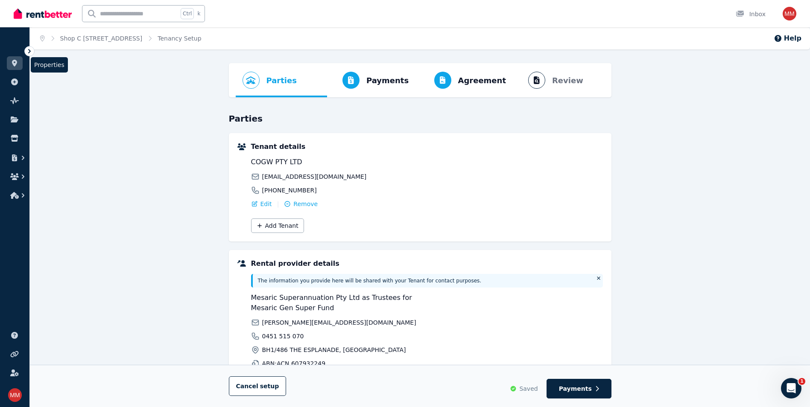
click at [16, 63] on icon at bounding box center [14, 63] width 5 height 7
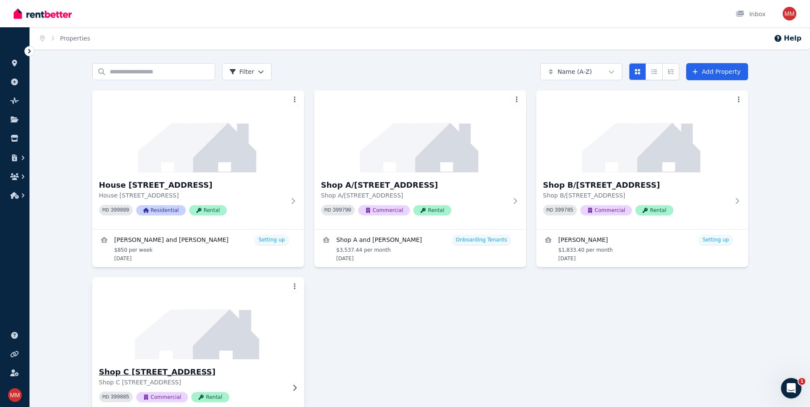
click at [168, 365] on div "Shop C [STREET_ADDRESS] PID 399805 Commercial Rental" at bounding box center [198, 388] width 212 height 57
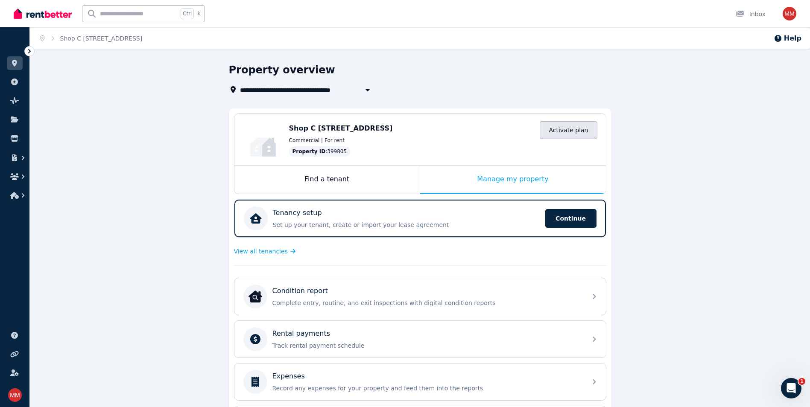
click at [574, 131] on link "Activate plan" at bounding box center [568, 130] width 57 height 18
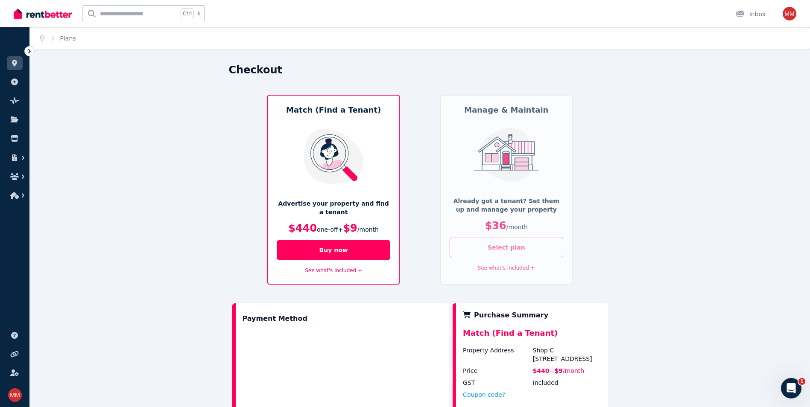
click at [510, 250] on button "Select plan" at bounding box center [507, 248] width 114 height 20
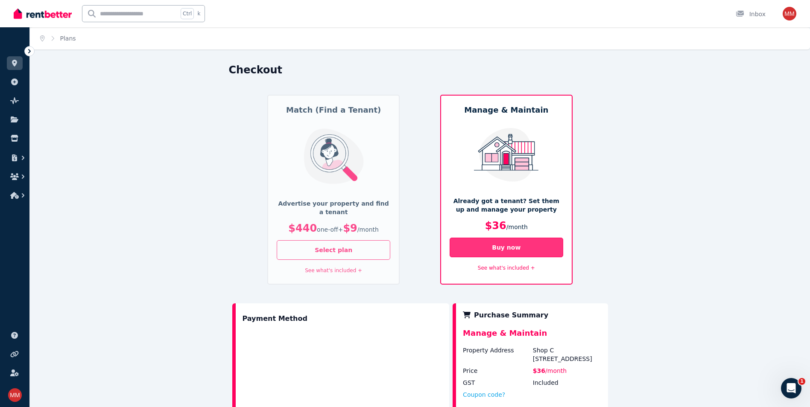
click at [510, 250] on button "Buy now" at bounding box center [507, 248] width 114 height 20
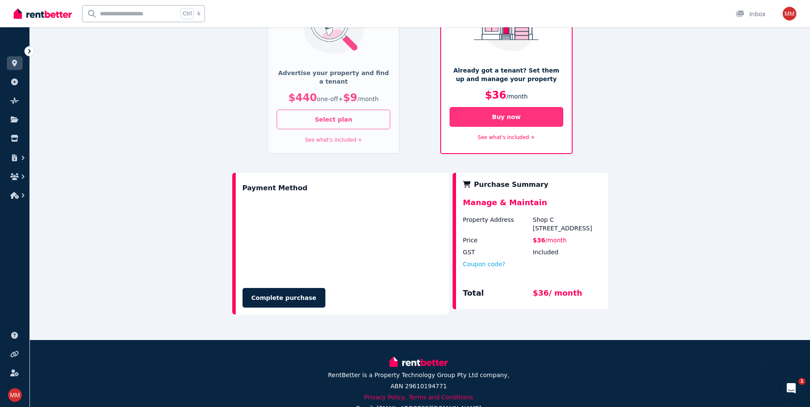
scroll to position [151, 0]
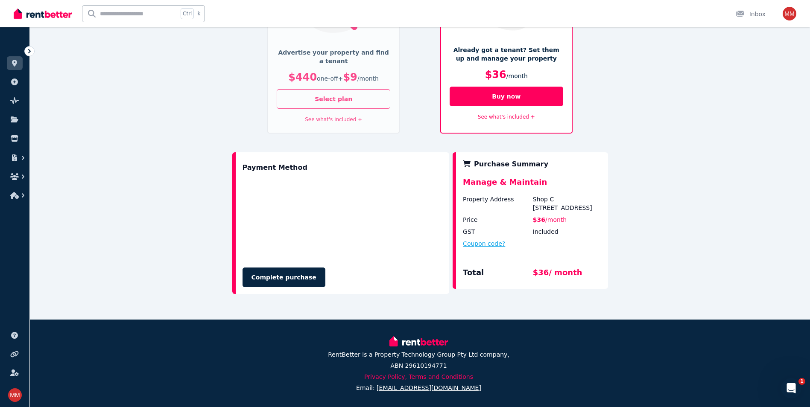
click at [480, 243] on button "Coupon code?" at bounding box center [484, 244] width 42 height 9
click at [477, 251] on input "text" at bounding box center [494, 251] width 62 height 11
type input "*******"
click at [555, 249] on button "Apply" at bounding box center [549, 250] width 34 height 15
click at [557, 248] on button "Apply" at bounding box center [549, 250] width 34 height 15
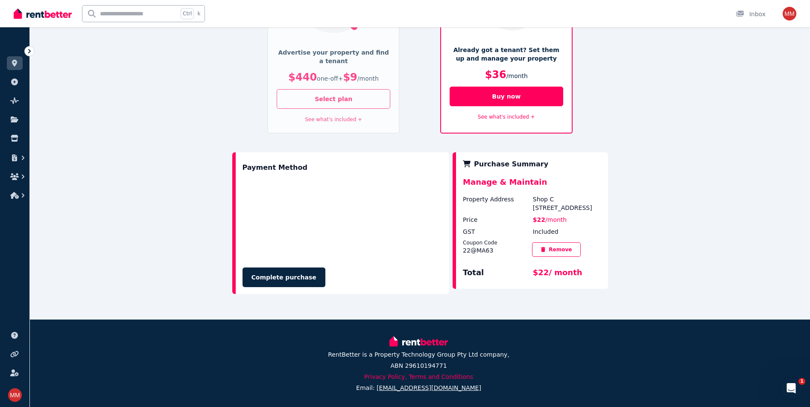
click at [368, 278] on div "Complete purchase" at bounding box center [343, 278] width 200 height 20
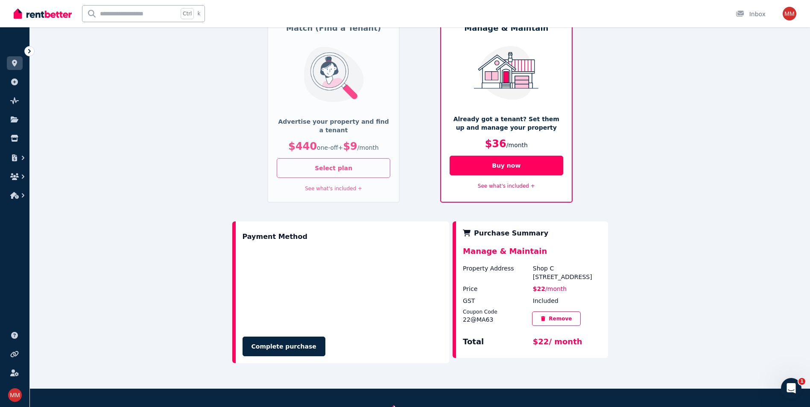
scroll to position [128, 0]
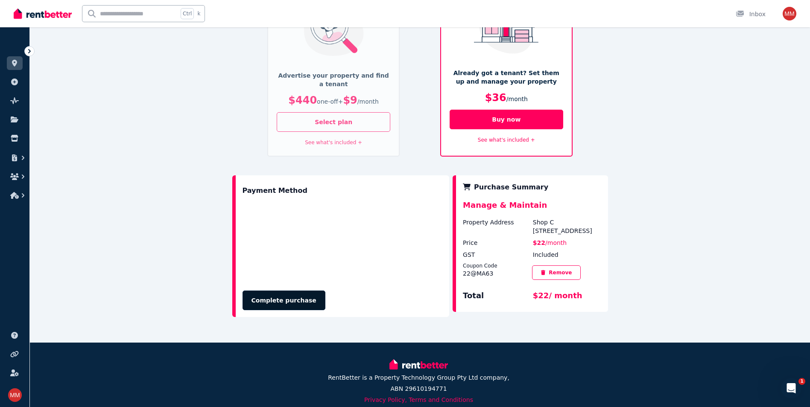
click at [293, 298] on button "Complete purchase" at bounding box center [284, 301] width 83 height 20
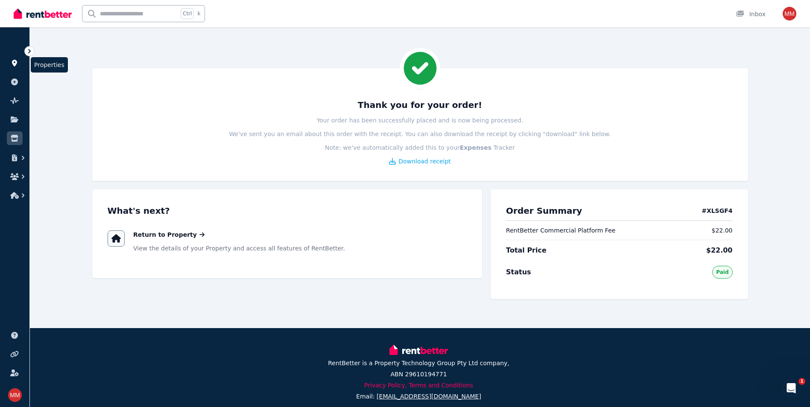
click at [9, 62] on link at bounding box center [15, 63] width 16 height 14
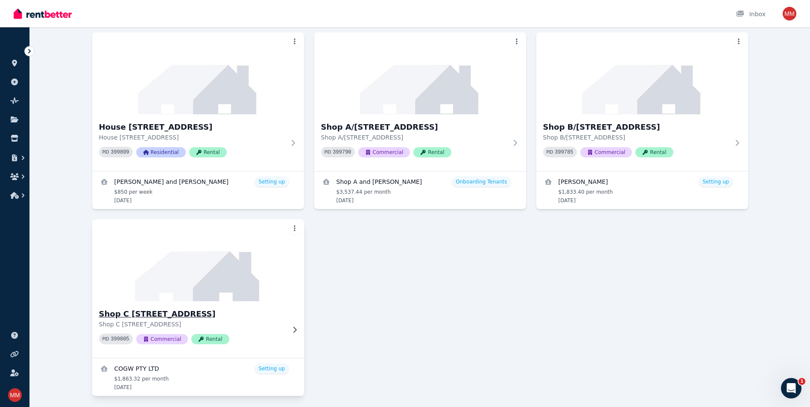
scroll to position [1, 0]
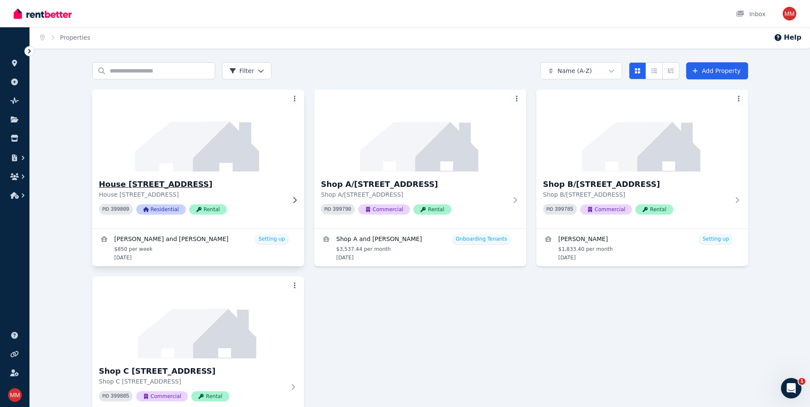
click at [191, 186] on h3 "House [STREET_ADDRESS]" at bounding box center [192, 185] width 186 height 12
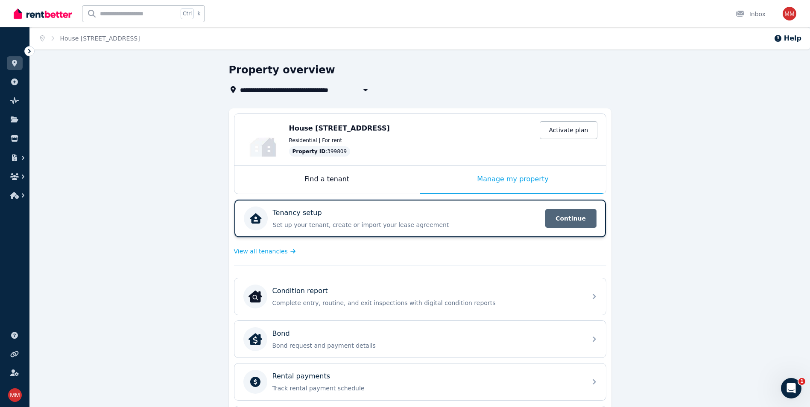
click at [558, 219] on span "Continue" at bounding box center [570, 218] width 51 height 19
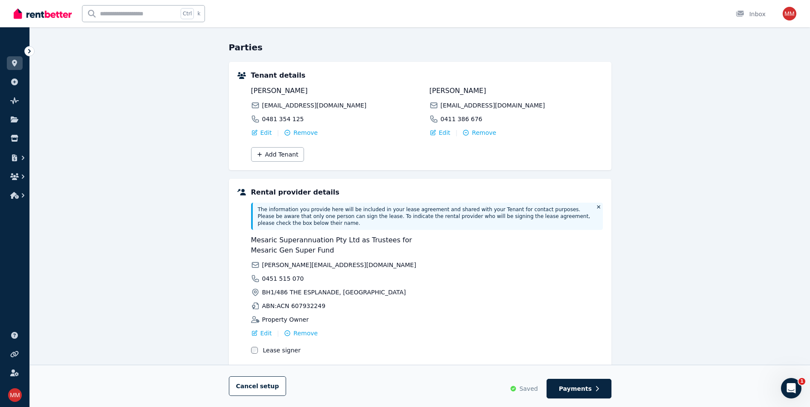
scroll to position [85, 0]
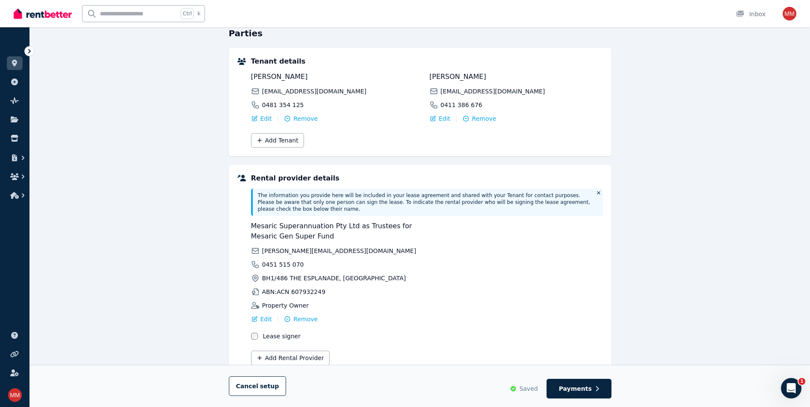
click at [580, 399] on div "Cancel setup Saved Payments" at bounding box center [420, 386] width 780 height 42
click at [580, 393] on span "Payments" at bounding box center [575, 389] width 33 height 9
select select "**********"
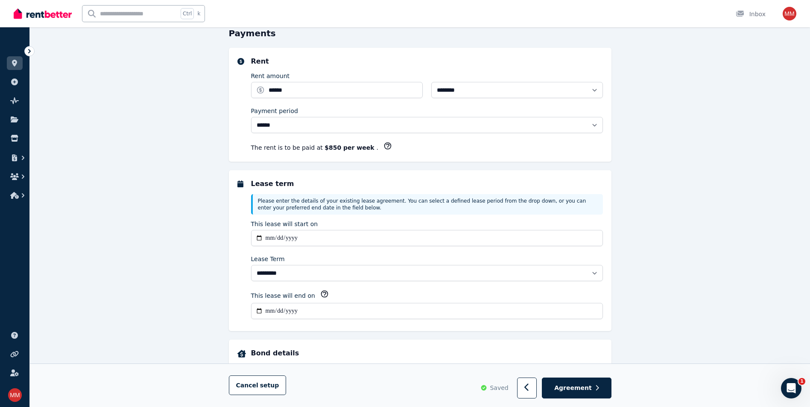
scroll to position [0, 0]
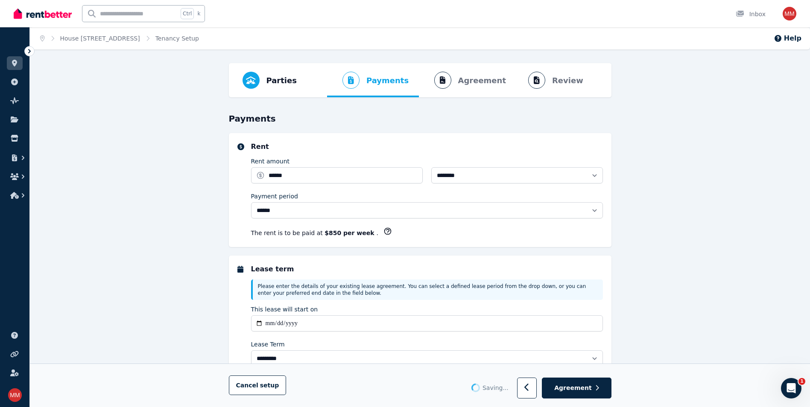
select select "**********"
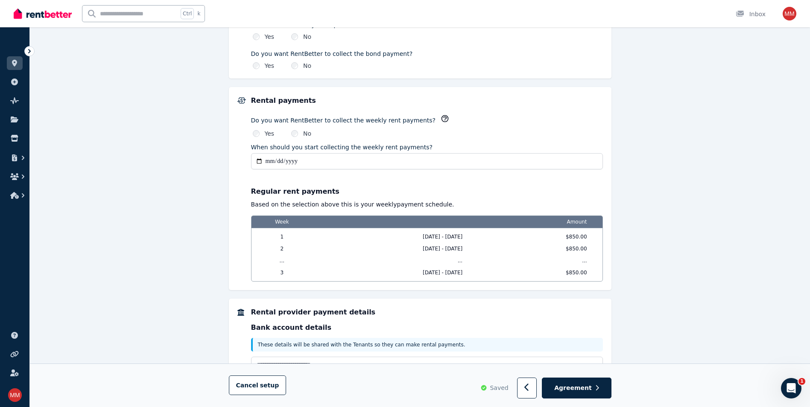
scroll to position [583, 0]
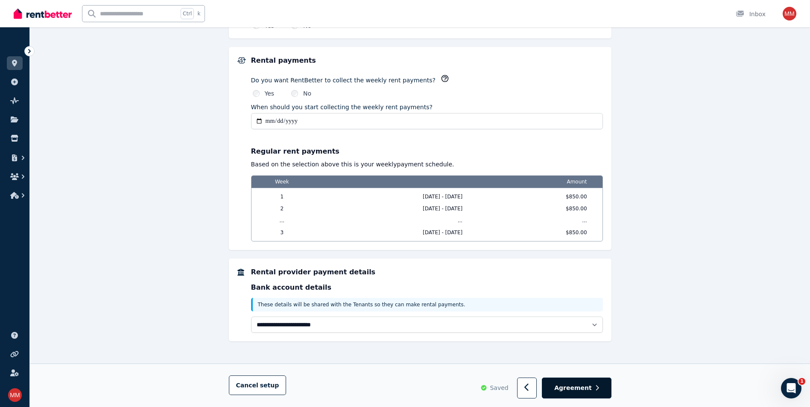
click at [580, 393] on button "Agreement" at bounding box center [576, 388] width 69 height 21
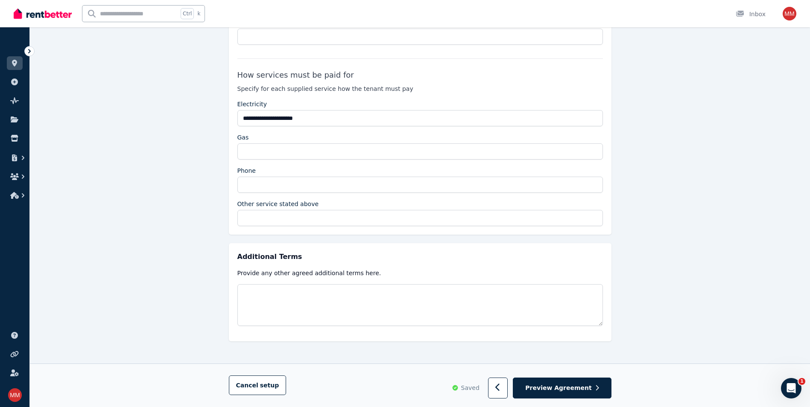
scroll to position [1586, 0]
click at [572, 392] on span "Preview Agreement" at bounding box center [558, 388] width 66 height 9
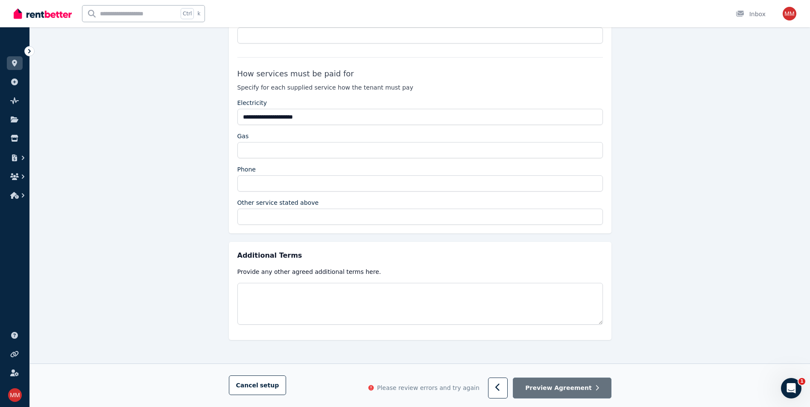
click at [565, 393] on span "Preview Agreement" at bounding box center [558, 388] width 66 height 9
click at [500, 391] on icon "button" at bounding box center [497, 388] width 4 height 8
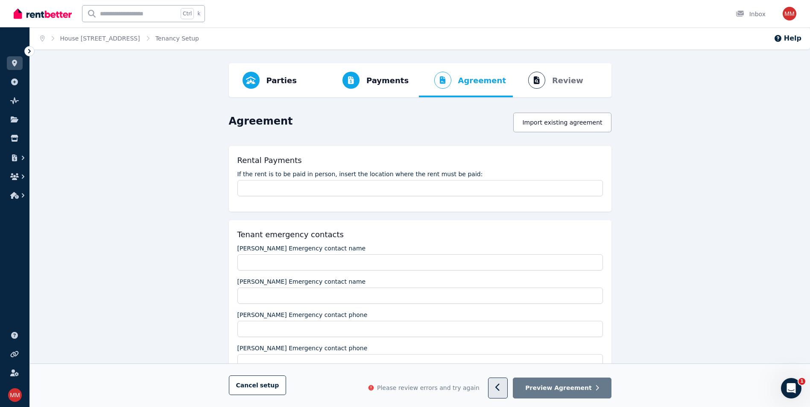
select select "**********"
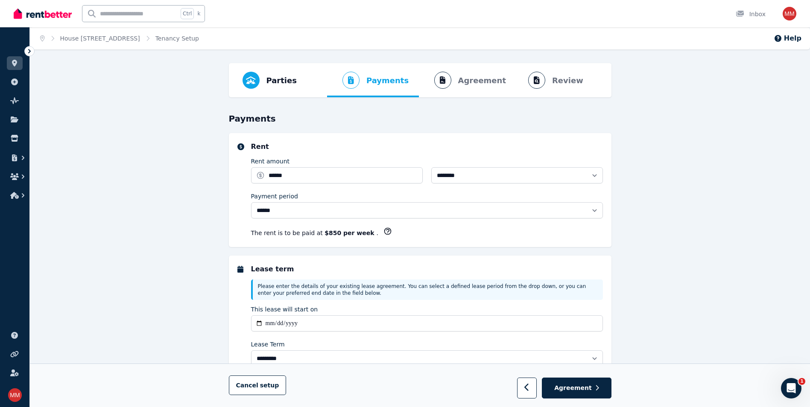
select select "**********"
click at [592, 390] on button "Agreement" at bounding box center [576, 388] width 69 height 21
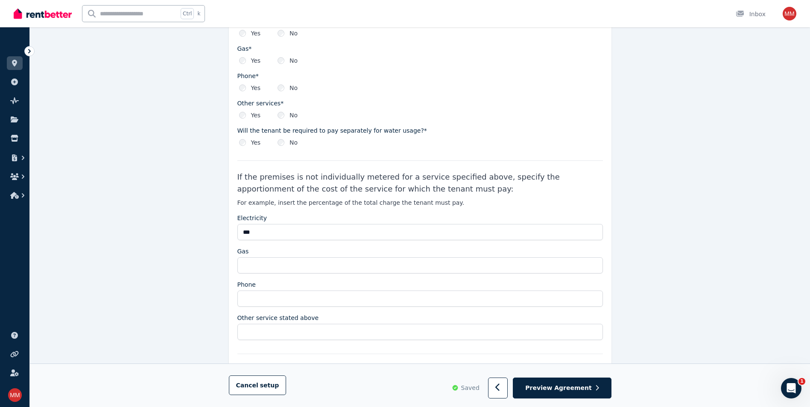
scroll to position [1287, 0]
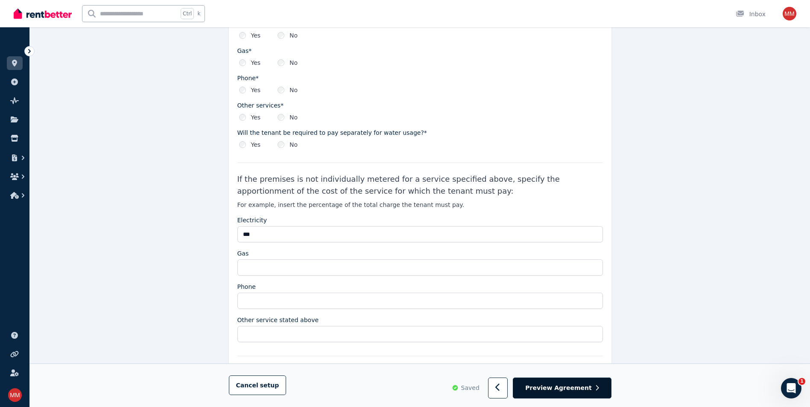
click at [576, 390] on span "Preview Agreement" at bounding box center [558, 388] width 66 height 9
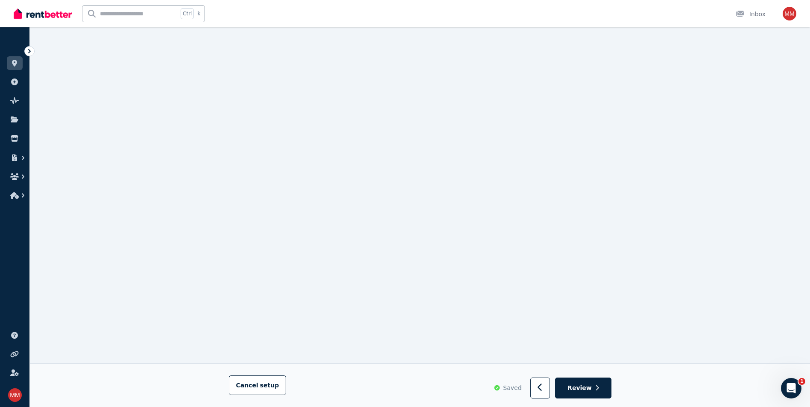
scroll to position [6368, 0]
click at [594, 389] on button "Review" at bounding box center [583, 388] width 56 height 21
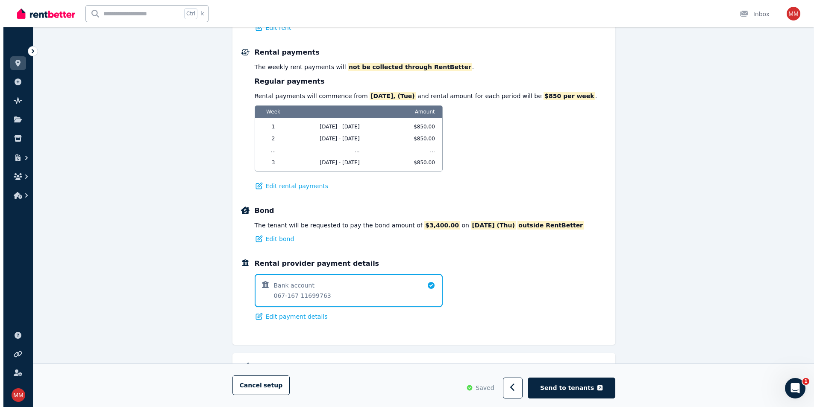
scroll to position [510, 0]
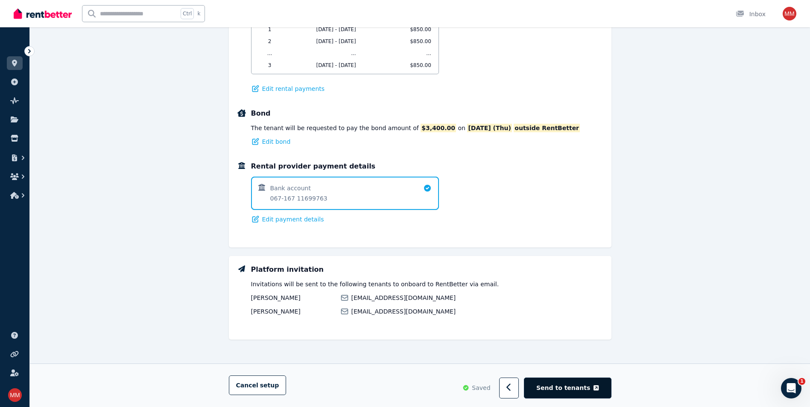
click at [572, 386] on span "Send to tenants" at bounding box center [563, 388] width 54 height 9
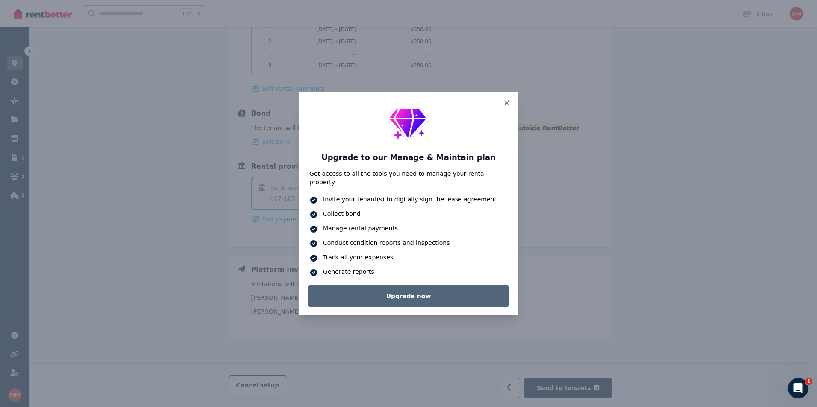
click at [369, 292] on link "Upgrade now" at bounding box center [409, 296] width 202 height 21
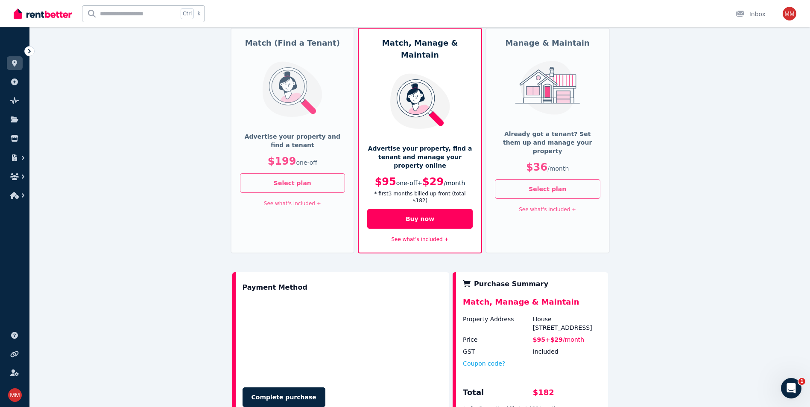
scroll to position [85, 0]
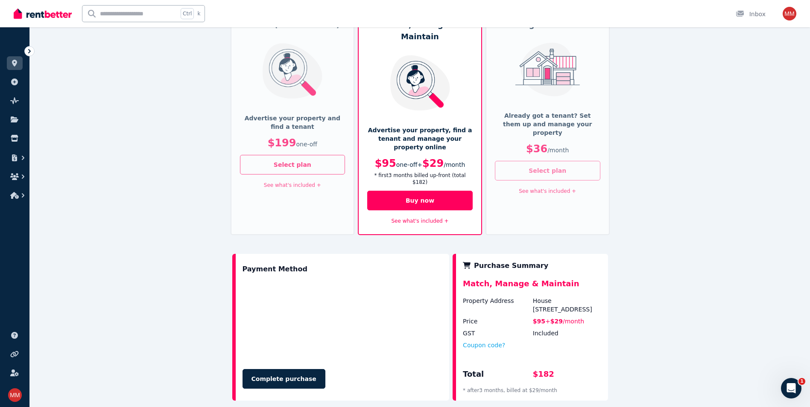
click at [571, 165] on button "Select plan" at bounding box center [548, 171] width 106 height 20
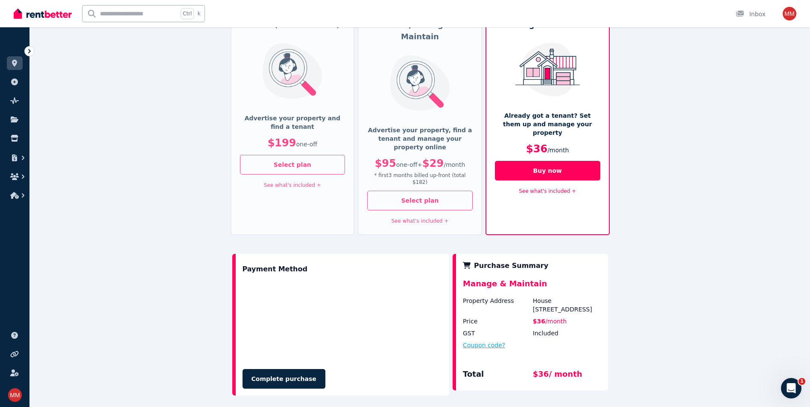
click at [479, 341] on button "Coupon code?" at bounding box center [484, 345] width 42 height 9
click at [478, 348] on input "text" at bounding box center [494, 353] width 62 height 11
type input "*******"
click at [556, 344] on button "Apply" at bounding box center [549, 351] width 34 height 15
click at [282, 369] on button "Complete purchase" at bounding box center [284, 379] width 83 height 20
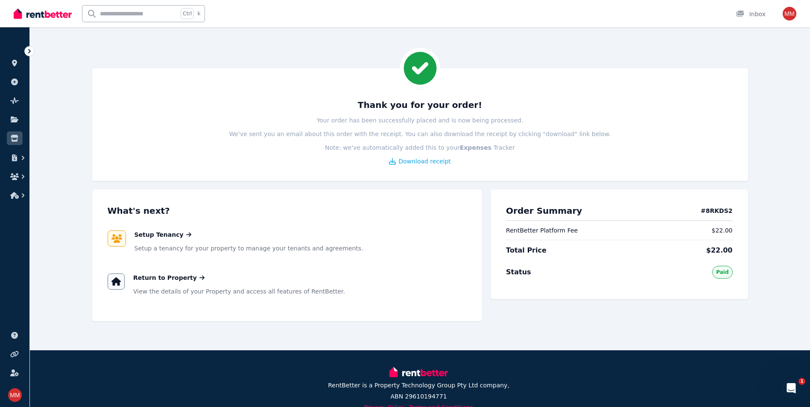
click at [26, 52] on icon at bounding box center [29, 51] width 9 height 9
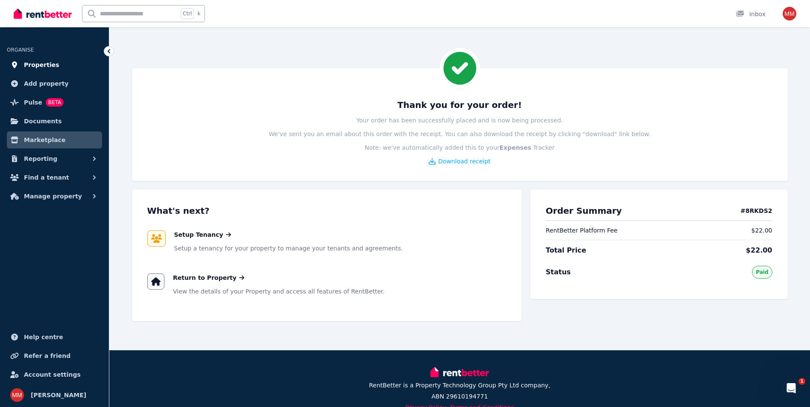
click at [40, 60] on span "Properties" at bounding box center [41, 65] width 35 height 10
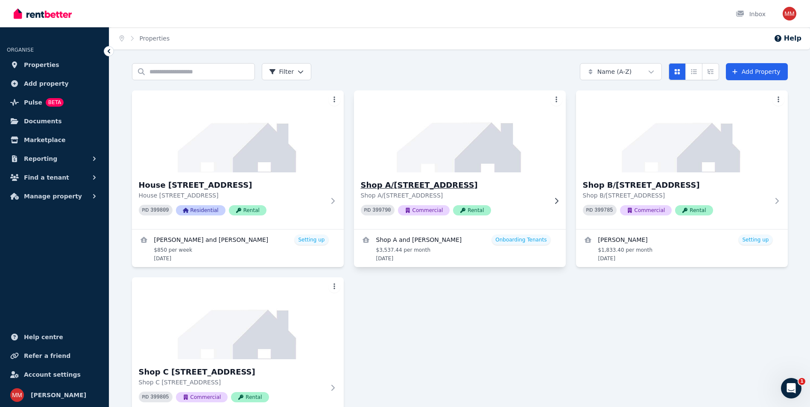
click at [441, 189] on h3 "Shop A/[STREET_ADDRESS]" at bounding box center [454, 185] width 186 height 12
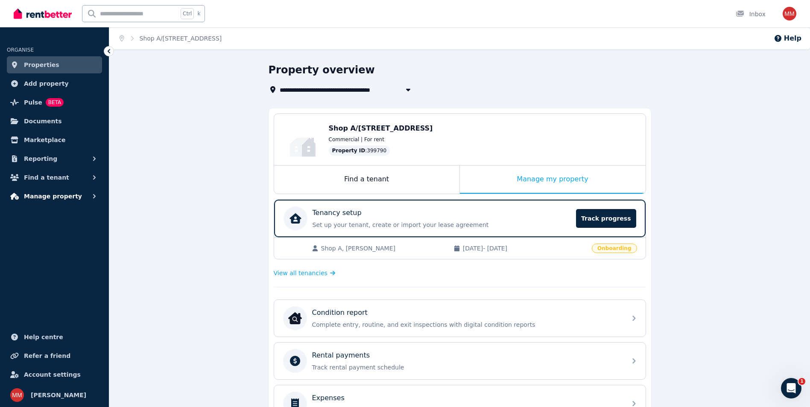
click at [58, 196] on span "Manage property" at bounding box center [53, 196] width 58 height 10
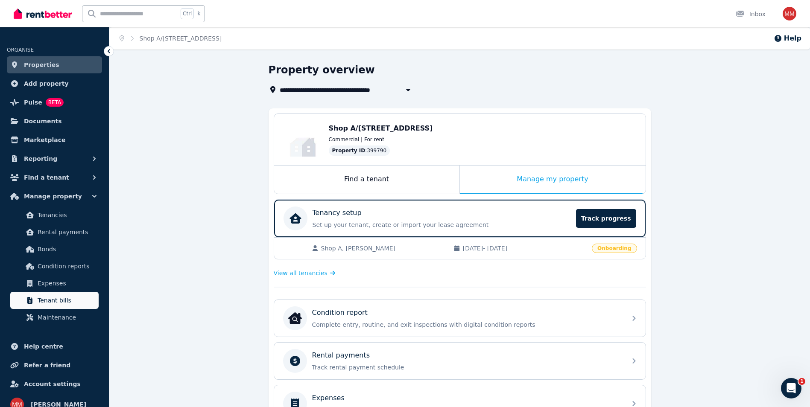
click at [42, 300] on span "Tenant bills" at bounding box center [67, 301] width 58 height 10
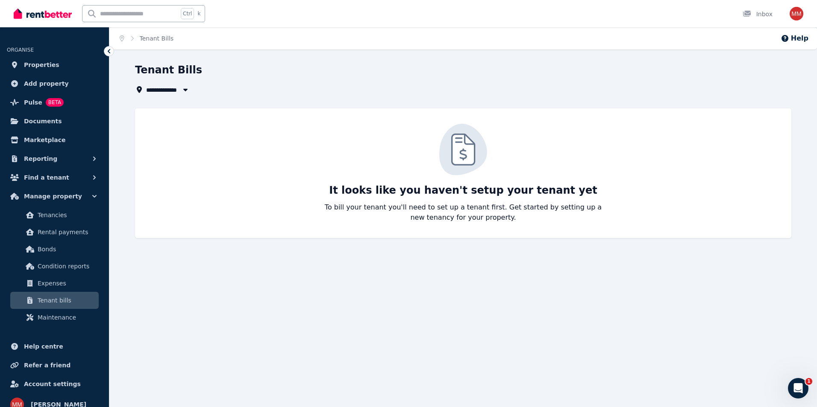
click at [47, 299] on span "Tenant bills" at bounding box center [67, 301] width 58 height 10
click at [183, 88] on icon "button" at bounding box center [185, 89] width 9 height 7
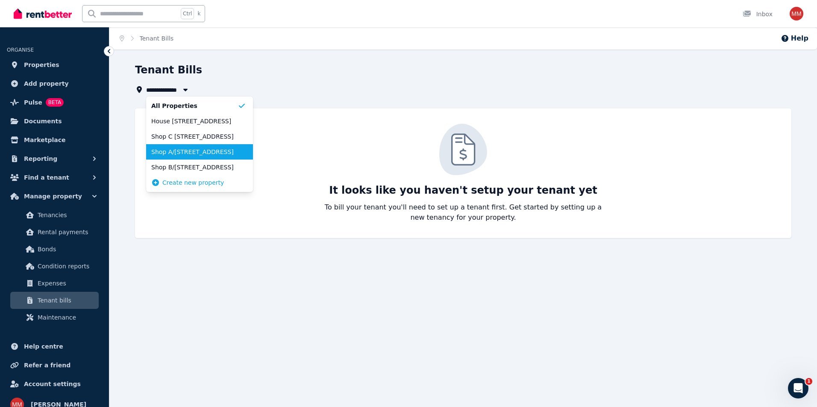
click at [169, 151] on span "Shop A/[STREET_ADDRESS]" at bounding box center [194, 152] width 86 height 9
type input "**********"
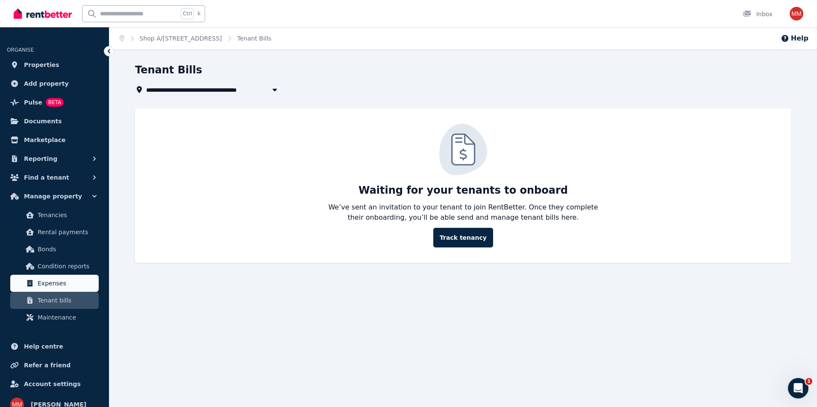
click at [53, 284] on span "Expenses" at bounding box center [67, 283] width 58 height 10
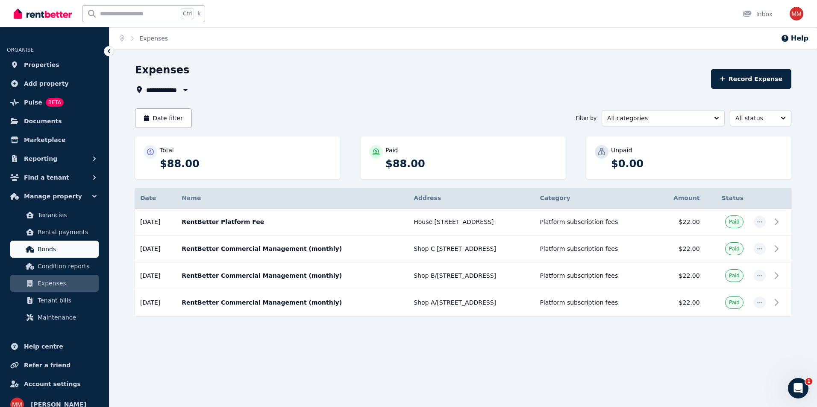
click at [45, 251] on span "Bonds" at bounding box center [67, 249] width 58 height 10
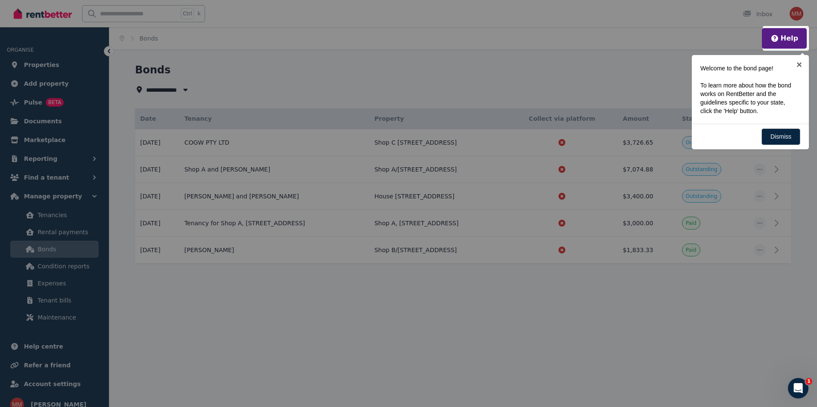
click at [39, 298] on div at bounding box center [408, 203] width 817 height 407
click at [55, 301] on div at bounding box center [408, 203] width 817 height 407
click at [58, 248] on div at bounding box center [408, 203] width 817 height 407
click at [777, 141] on link "Dismiss" at bounding box center [780, 137] width 39 height 17
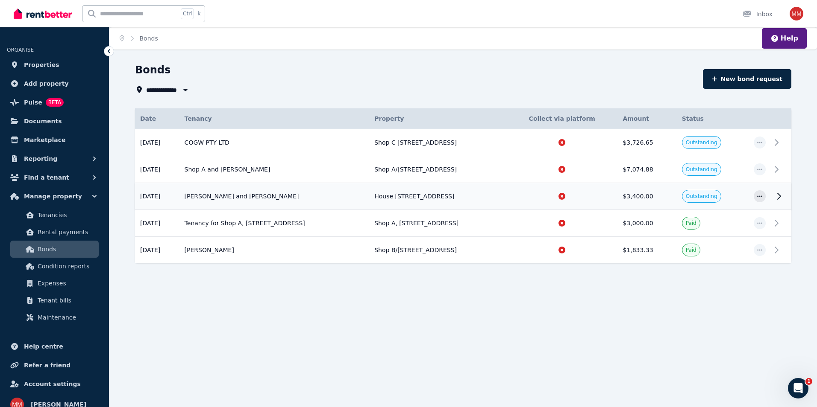
click at [717, 196] on span "Outstanding" at bounding box center [702, 196] width 32 height 7
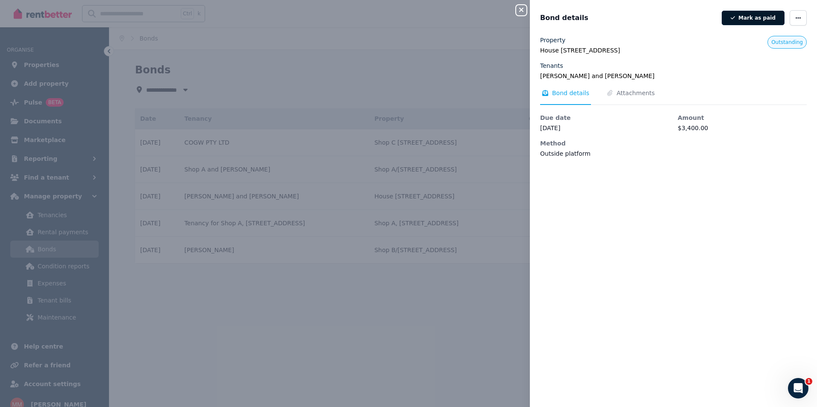
click at [746, 20] on button "Mark as paid" at bounding box center [752, 18] width 63 height 15
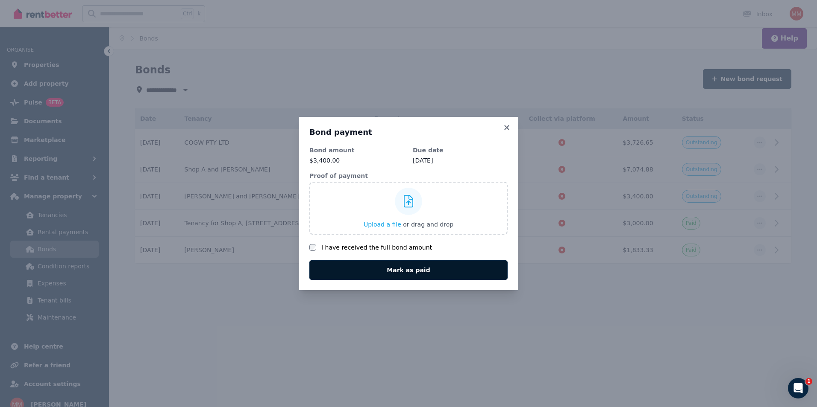
click at [417, 272] on button "Mark as paid" at bounding box center [408, 271] width 198 height 20
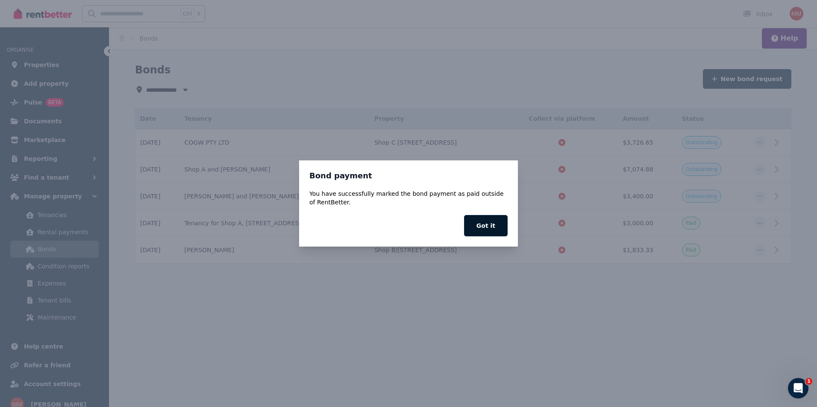
click at [492, 226] on button "Got it" at bounding box center [486, 225] width 44 height 21
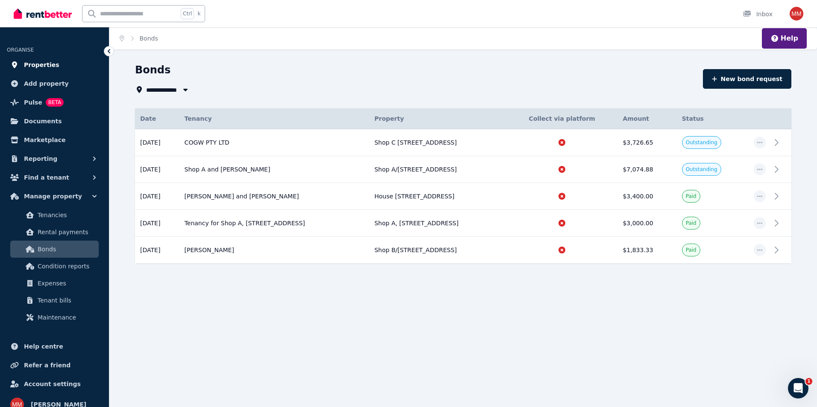
click at [27, 64] on span "Properties" at bounding box center [41, 65] width 35 height 10
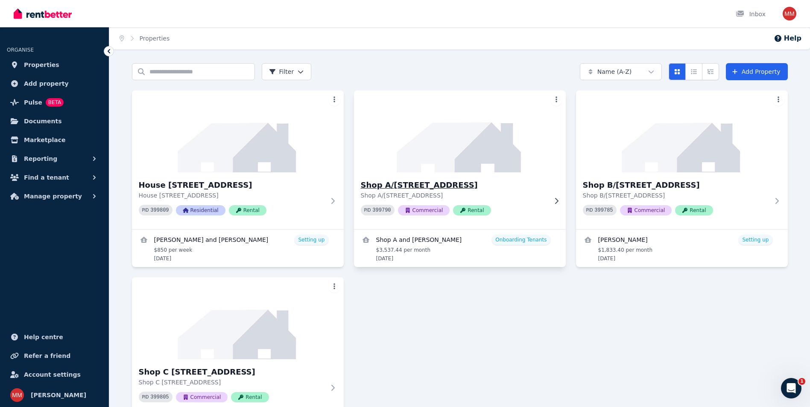
click at [461, 184] on h3 "Shop A/[STREET_ADDRESS]" at bounding box center [454, 185] width 186 height 12
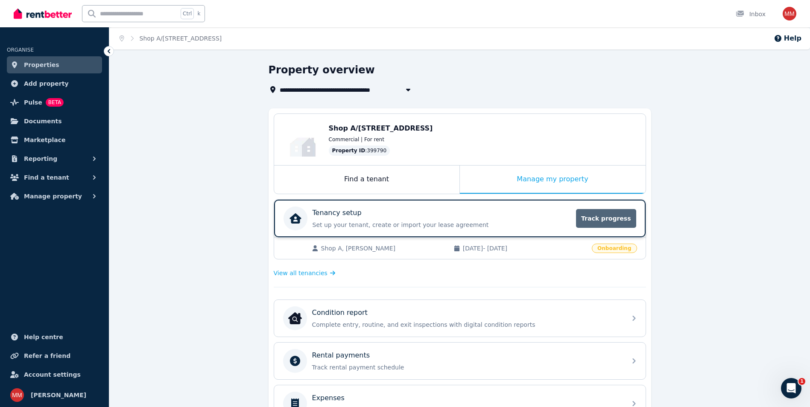
click at [597, 219] on span "Track progress" at bounding box center [606, 218] width 60 height 19
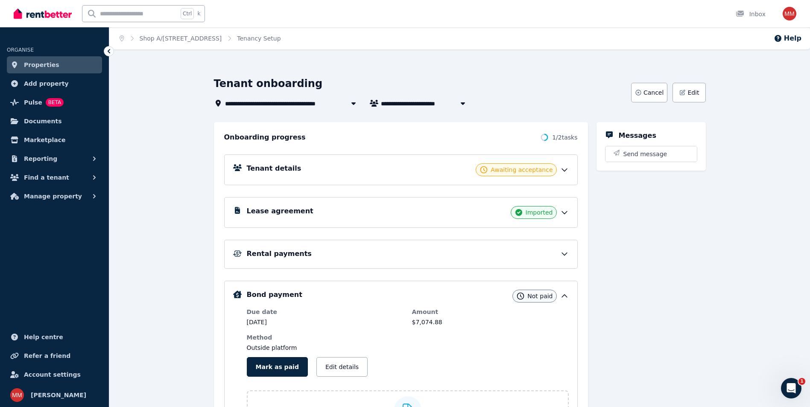
click at [407, 103] on span "Shop A and [PERSON_NAME]" at bounding box center [431, 103] width 101 height 10
type input "**********"
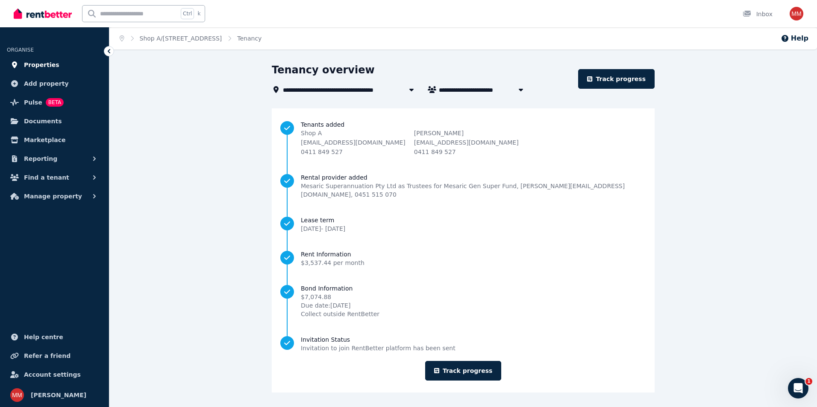
click at [38, 64] on span "Properties" at bounding box center [41, 65] width 35 height 10
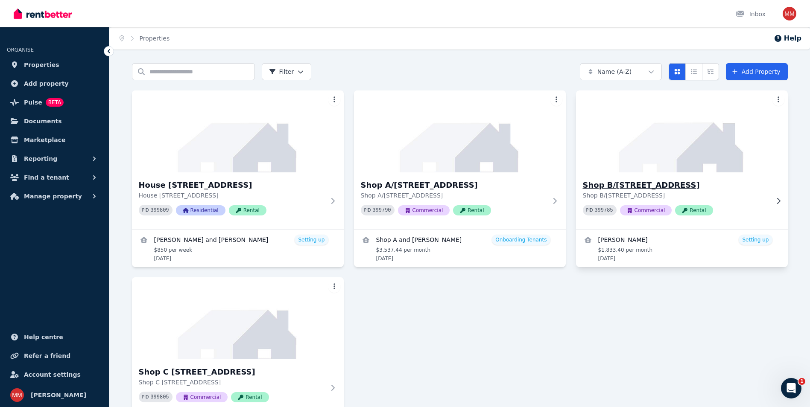
click at [665, 185] on h3 "Shop B/[STREET_ADDRESS]" at bounding box center [676, 185] width 186 height 12
